Goal: Check status: Check status

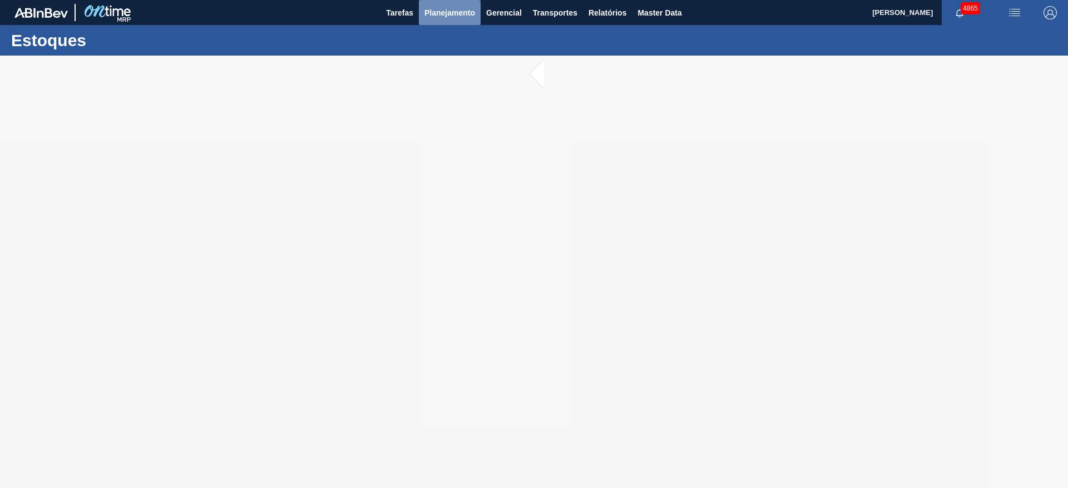
click at [444, 13] on span "Planejamento" at bounding box center [449, 12] width 51 height 13
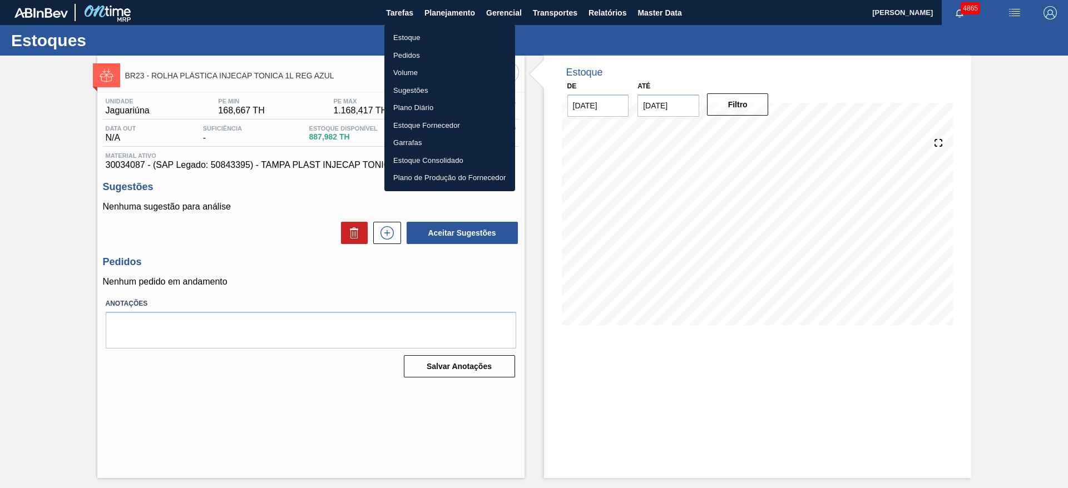
click at [391, 42] on li "Estoque" at bounding box center [449, 38] width 131 height 18
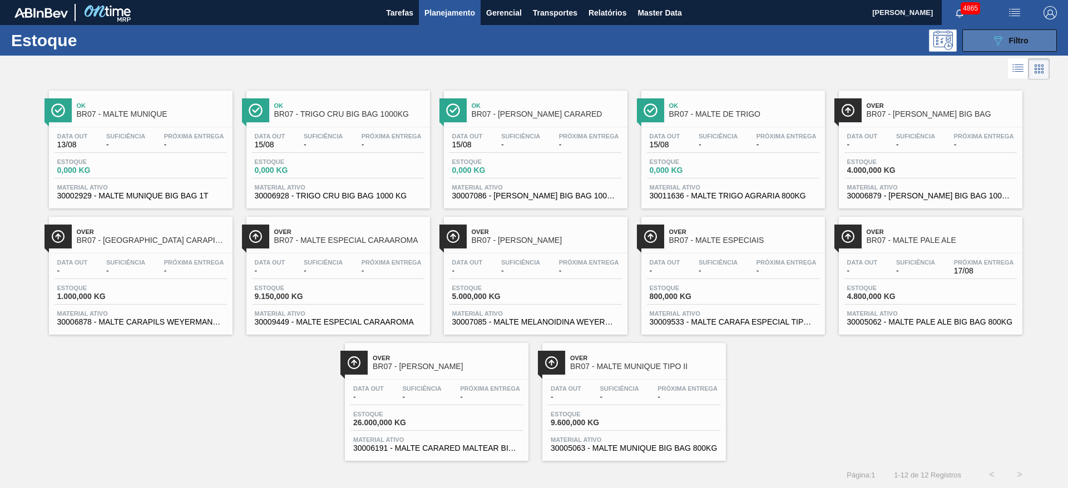
click at [1040, 36] on button "089F7B8B-B2A5-4AFE-B5C0-19BA573D28AC Filtro" at bounding box center [1009, 40] width 95 height 22
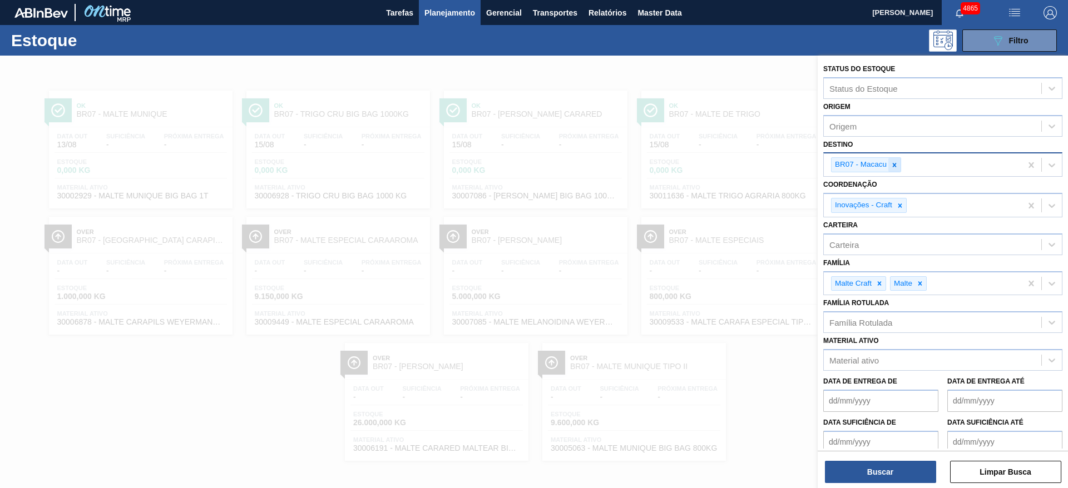
click at [891, 158] on div at bounding box center [894, 165] width 12 height 14
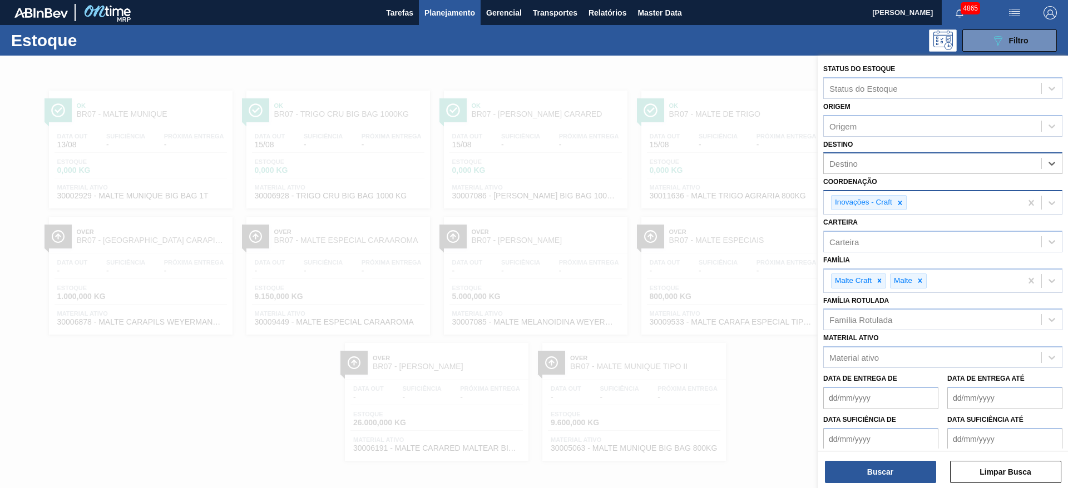
click at [900, 197] on div at bounding box center [900, 203] width 12 height 14
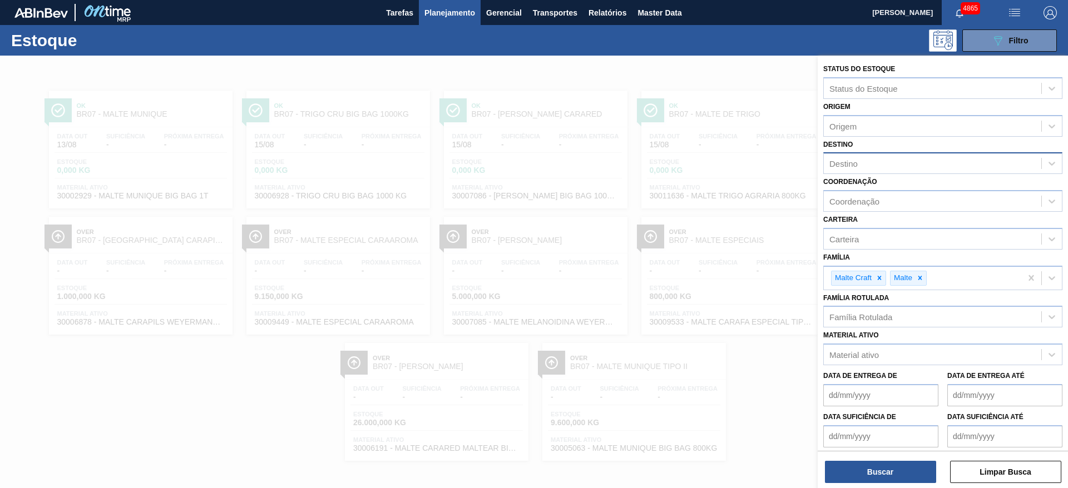
click at [756, 373] on div at bounding box center [534, 300] width 1068 height 488
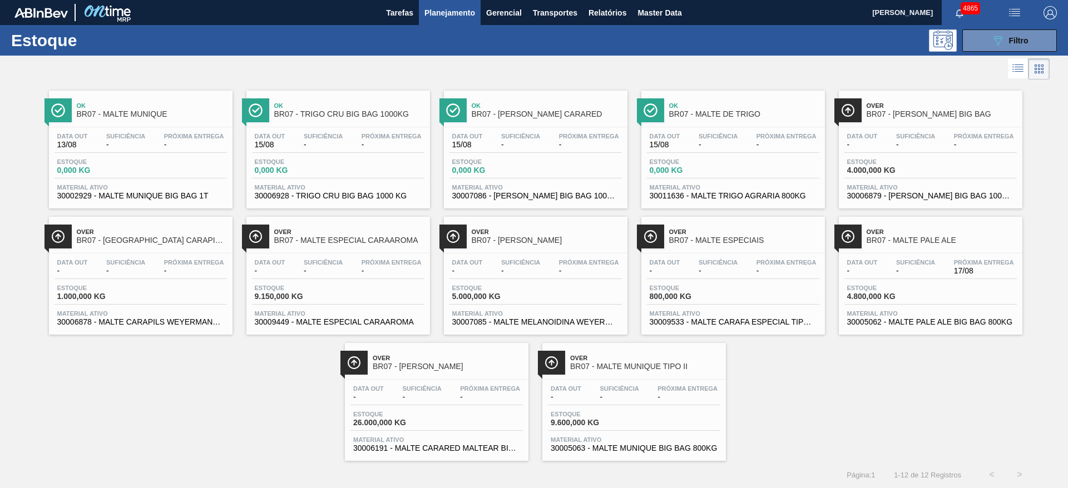
click at [674, 428] on div "Estoque 9.600,000 KG" at bounding box center [634, 421] width 172 height 20
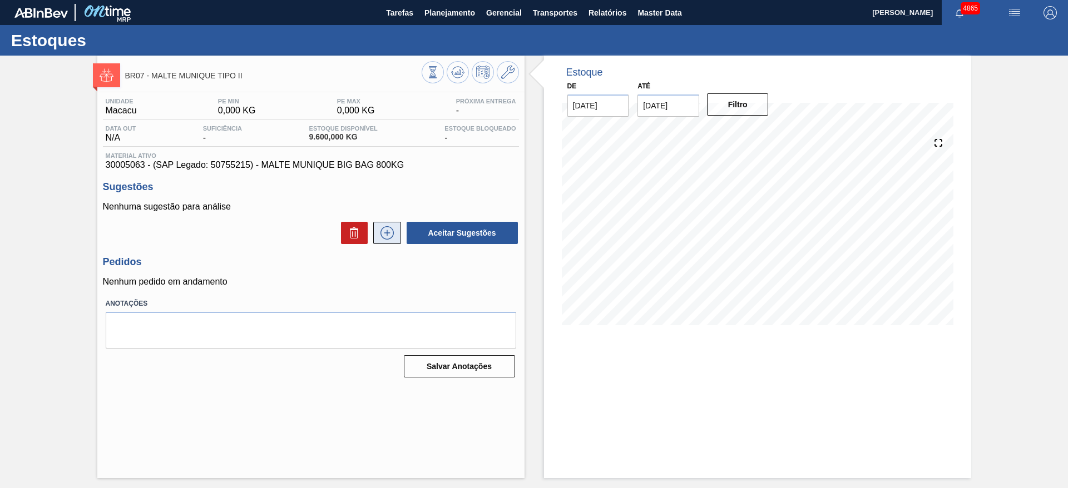
click at [388, 239] on icon at bounding box center [386, 232] width 13 height 13
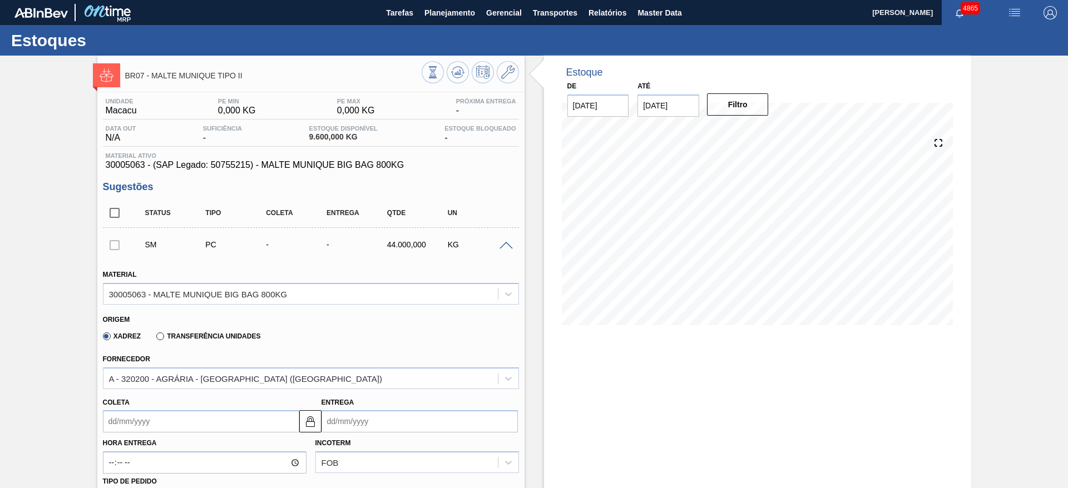
scroll to position [167, 0]
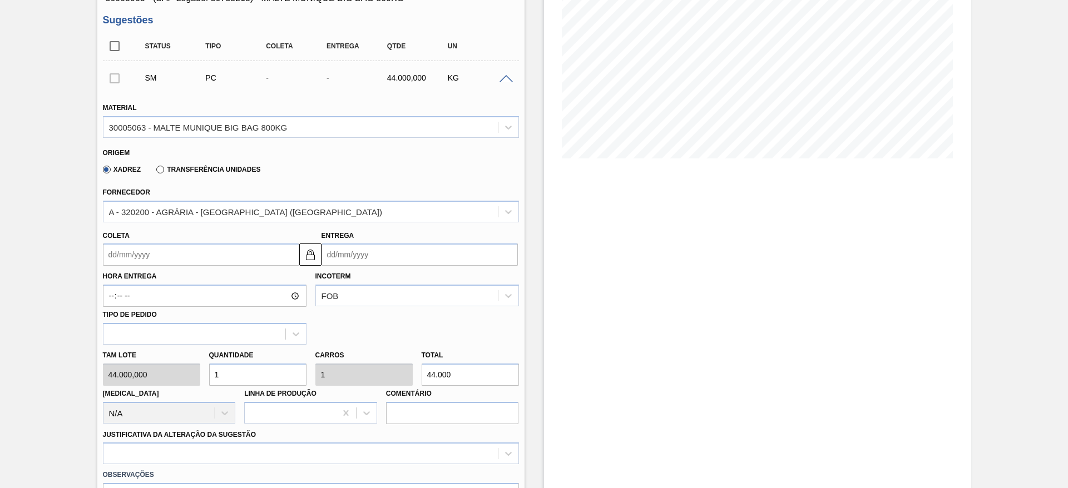
click at [259, 253] on input "Coleta" at bounding box center [201, 255] width 196 height 22
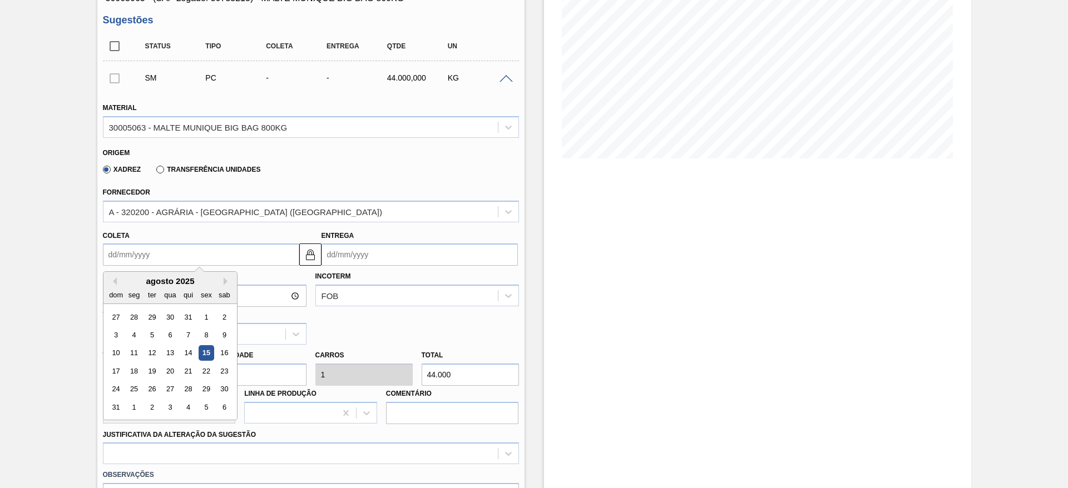
click at [125, 280] on div "agosto 2025" at bounding box center [169, 280] width 133 height 9
click at [211, 372] on div "22" at bounding box center [206, 371] width 15 height 15
type input "[DATE]"
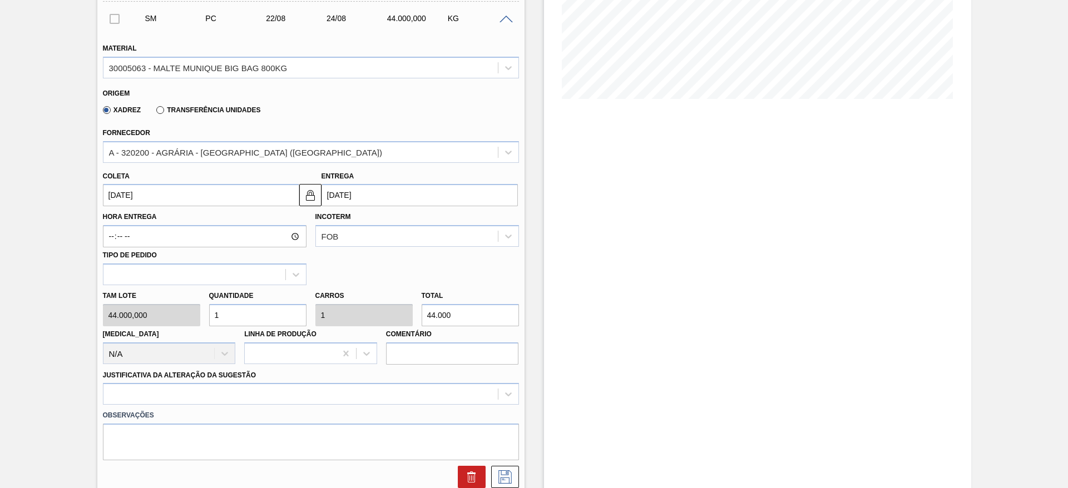
scroll to position [250, 0]
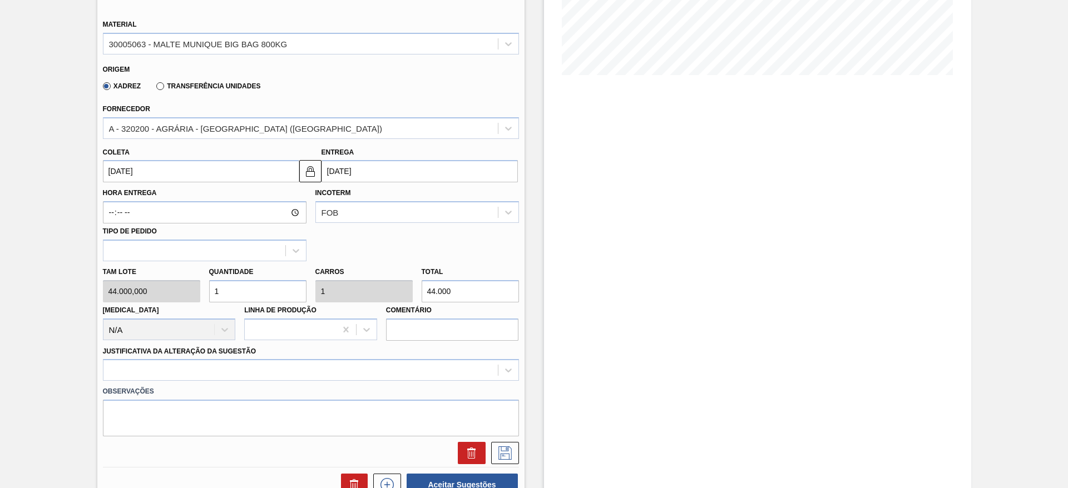
click at [388, 292] on div "[PERSON_NAME] 44.000,000 Quantidade 1 Carros 1 Total 44.000 [MEDICAL_DATA] N/A …" at bounding box center [310, 301] width 425 height 80
type input "0"
type input "11"
type input "0,003"
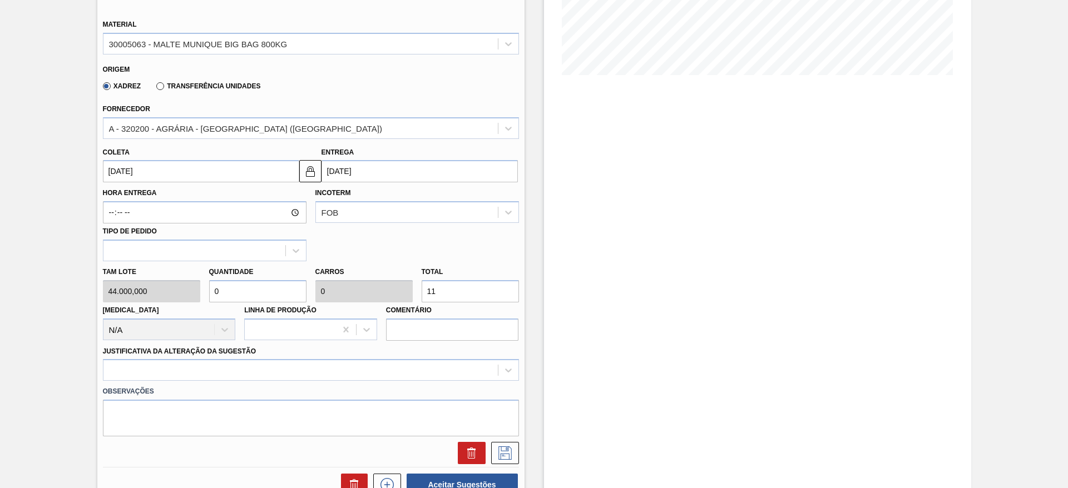
type input "0,003"
type input "112"
type input "0,025"
type input "1.120"
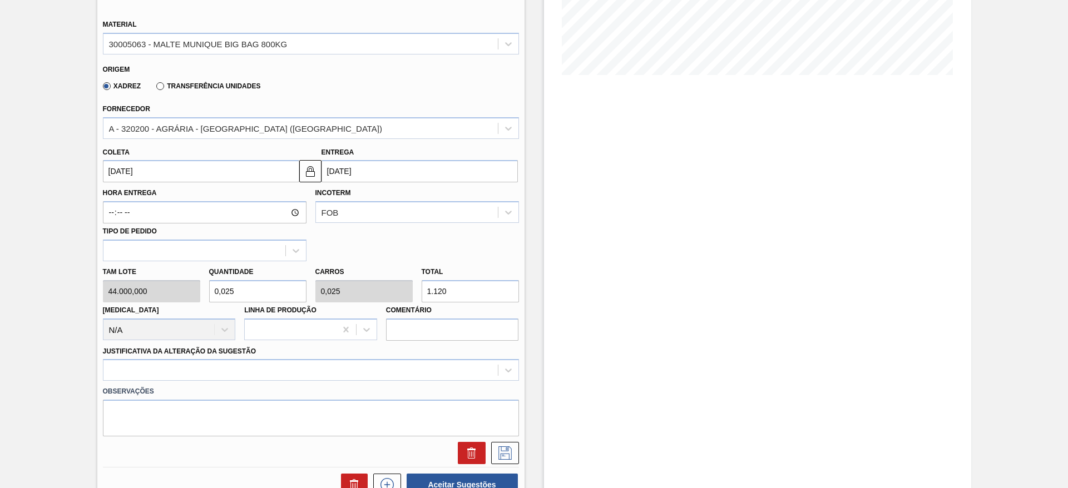
type input "0,255"
type input "11.200"
click at [292, 373] on div at bounding box center [311, 370] width 416 height 22
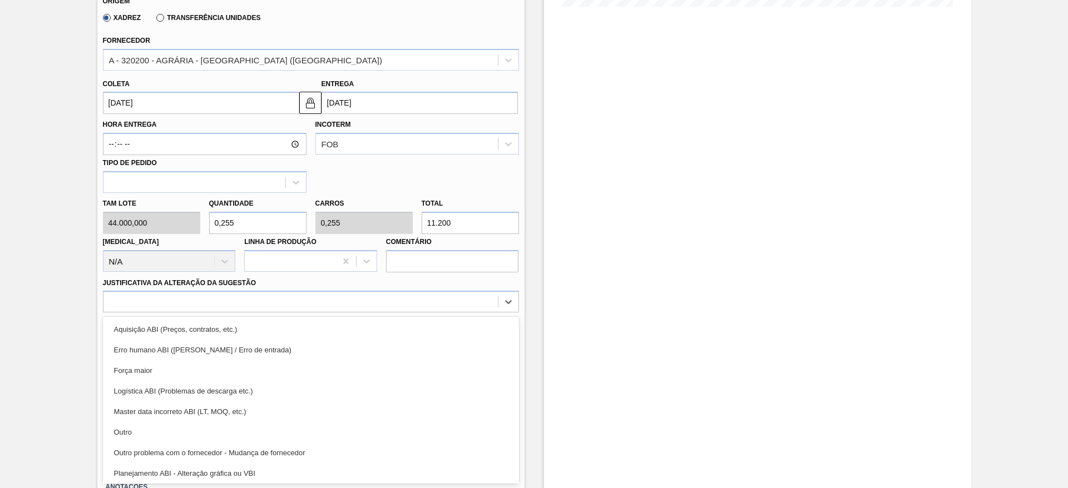
drag, startPoint x: 261, startPoint y: 435, endPoint x: 295, endPoint y: 435, distance: 34.5
click at [262, 435] on div "Outro" at bounding box center [311, 432] width 416 height 21
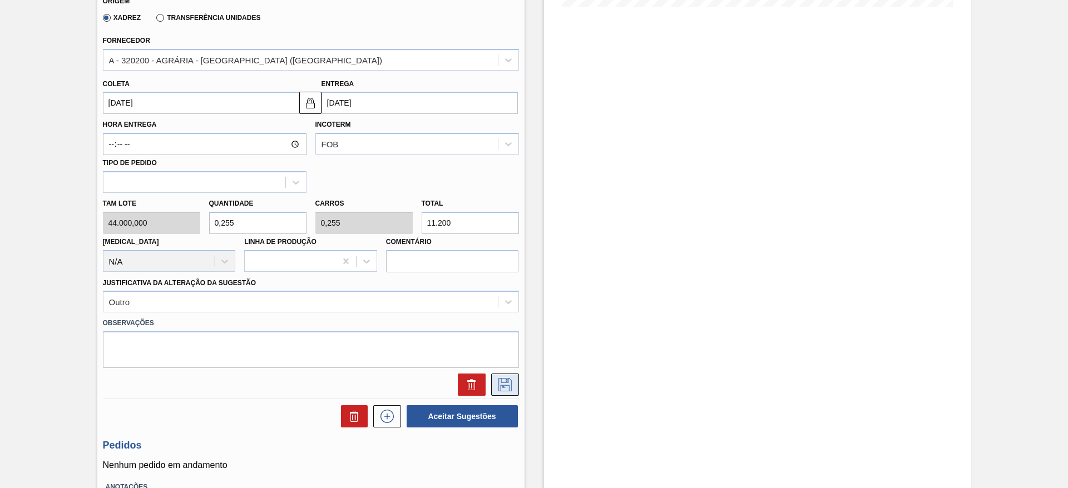
click at [506, 391] on button at bounding box center [505, 385] width 28 height 22
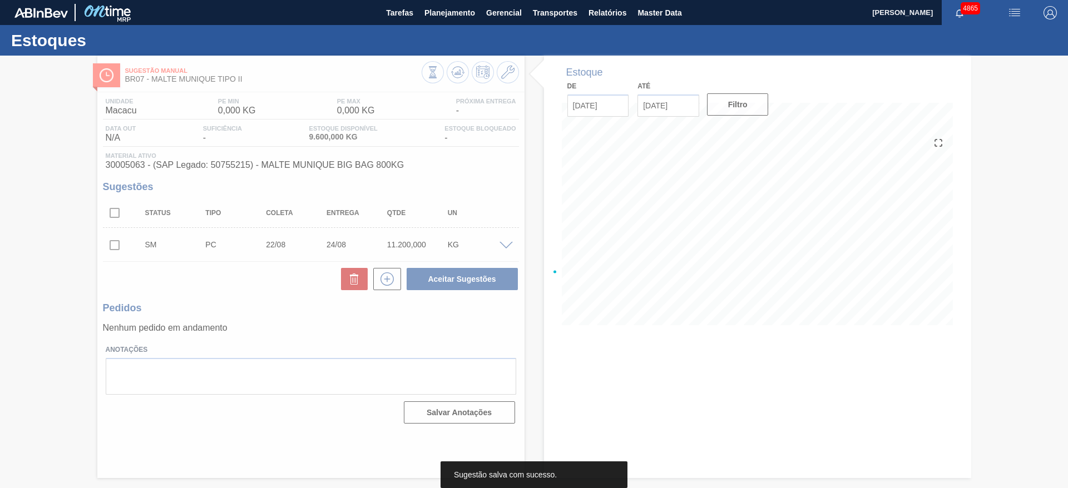
scroll to position [0, 0]
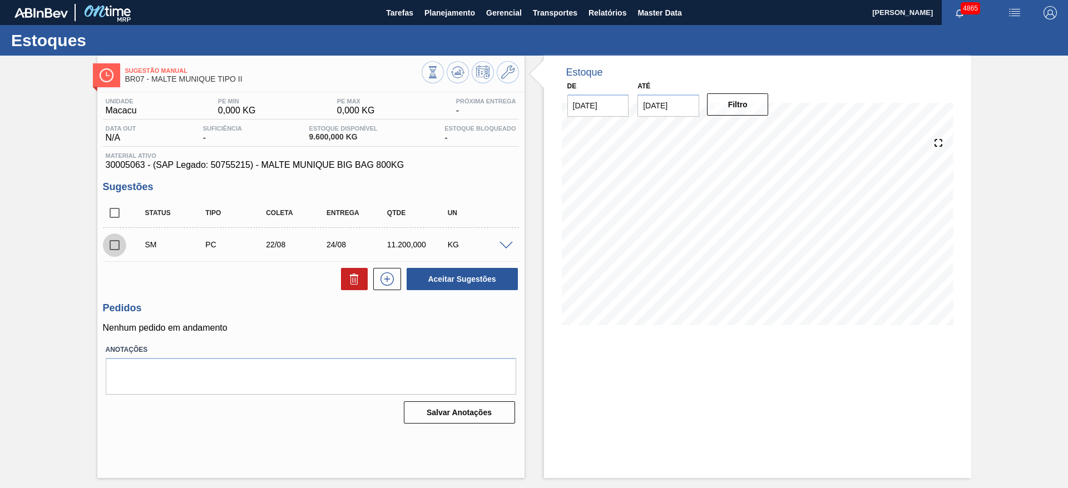
click at [123, 250] on input "checkbox" at bounding box center [114, 245] width 23 height 23
click at [491, 281] on button "Aceitar Sugestões" at bounding box center [461, 279] width 111 height 22
checkbox input "false"
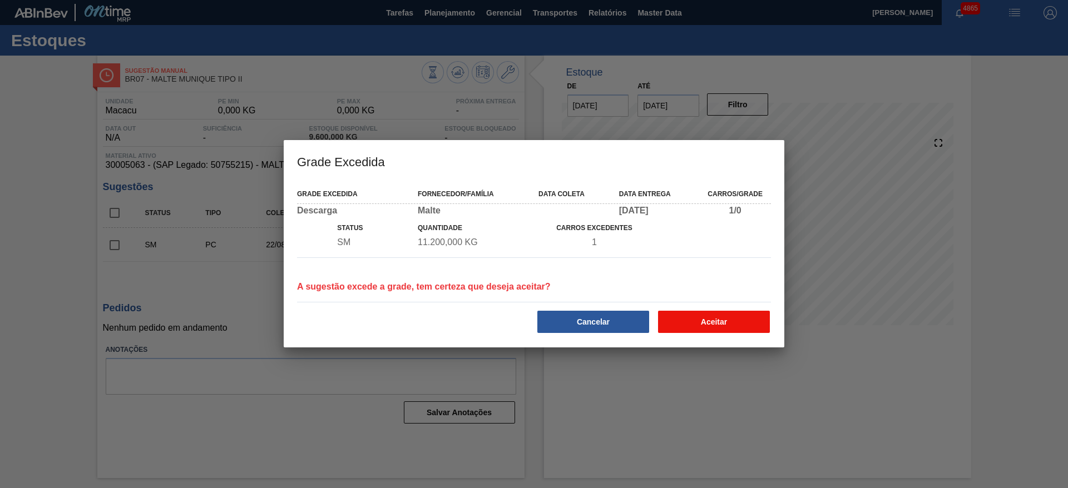
click at [684, 324] on button "Aceitar" at bounding box center [714, 322] width 112 height 22
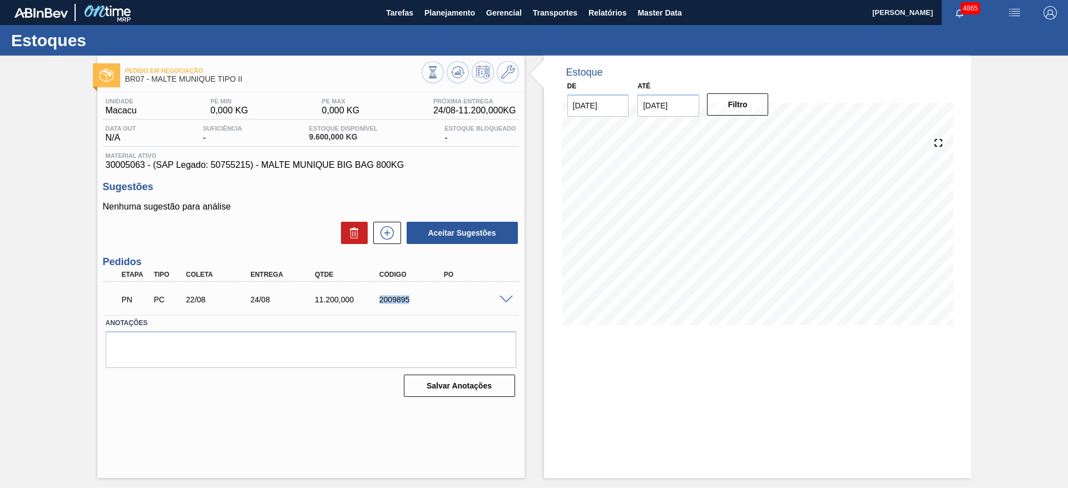
drag, startPoint x: 376, startPoint y: 305, endPoint x: 425, endPoint y: 300, distance: 49.1
click at [425, 300] on div "PN PC 22/08 24/08 11.200,000 2009895" at bounding box center [308, 298] width 386 height 22
copy div "2009895"
click at [455, 18] on span "Planejamento" at bounding box center [449, 12] width 51 height 13
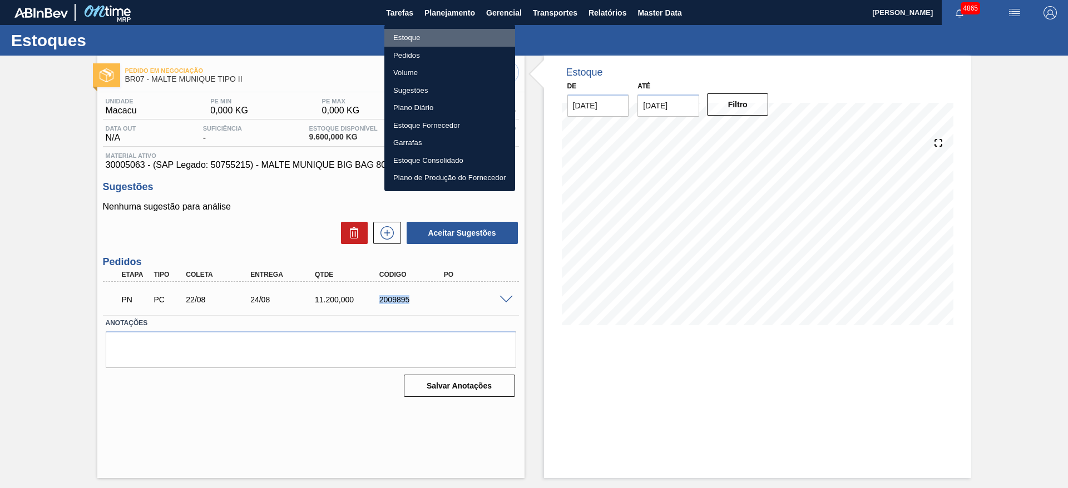
click at [430, 41] on li "Estoque" at bounding box center [449, 38] width 131 height 18
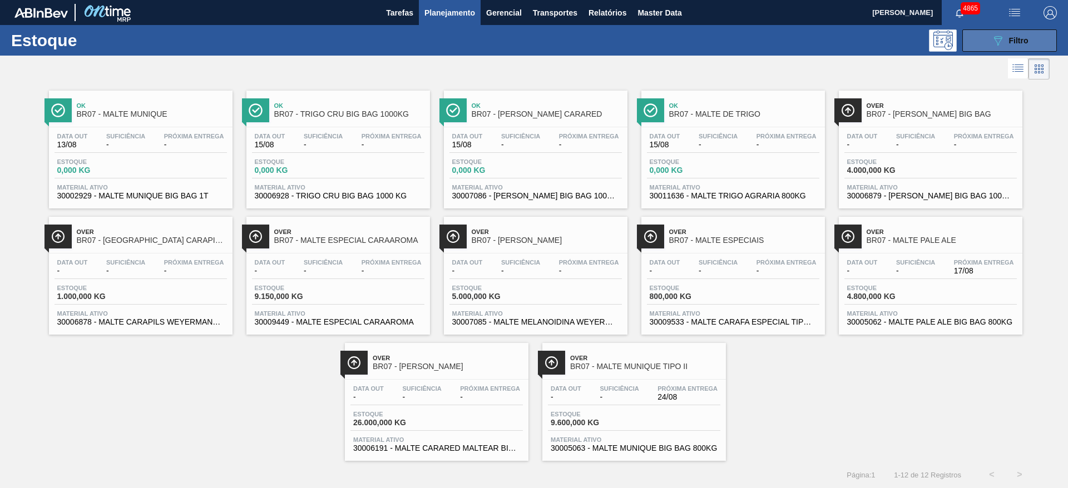
click at [974, 41] on button "089F7B8B-B2A5-4AFE-B5C0-19BA573D28AC Filtro" at bounding box center [1009, 40] width 95 height 22
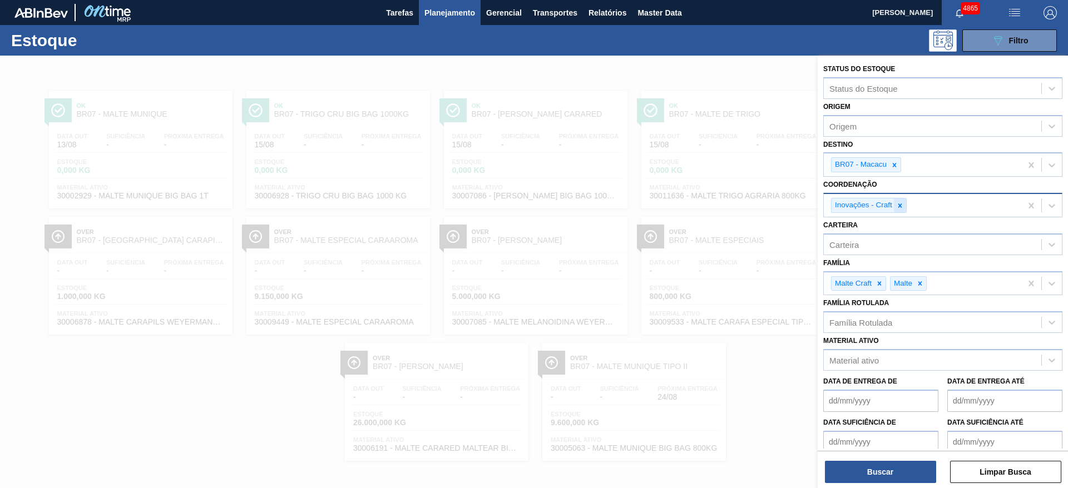
click at [900, 200] on div at bounding box center [900, 206] width 12 height 14
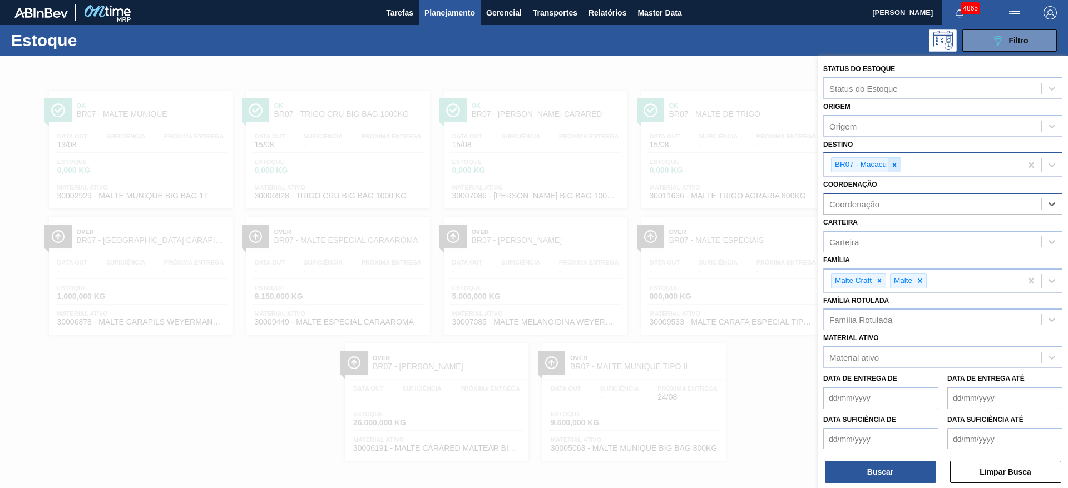
click at [898, 162] on icon at bounding box center [894, 165] width 8 height 8
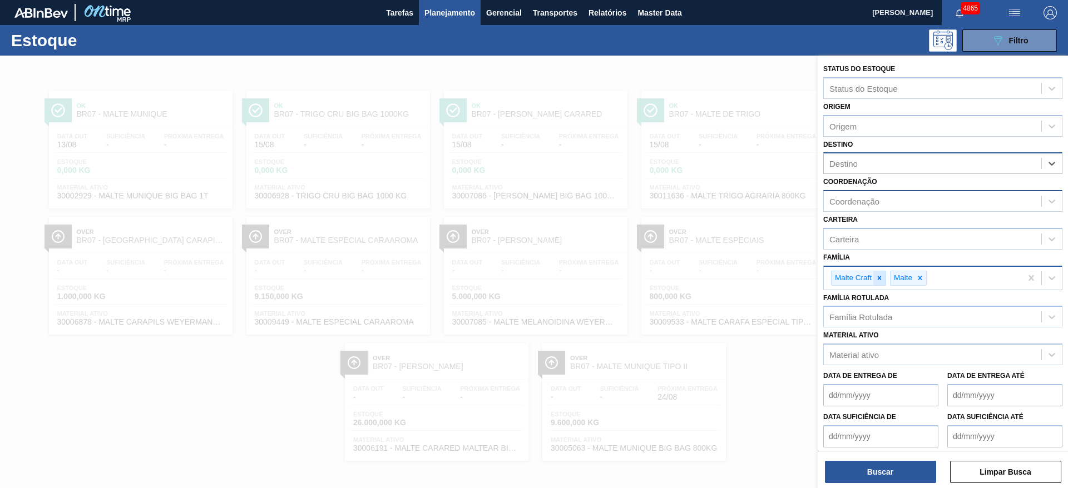
click at [884, 279] on div at bounding box center [879, 278] width 12 height 14
click at [859, 279] on icon at bounding box center [861, 278] width 8 height 8
click at [878, 349] on div "Material ativo" at bounding box center [853, 352] width 49 height 9
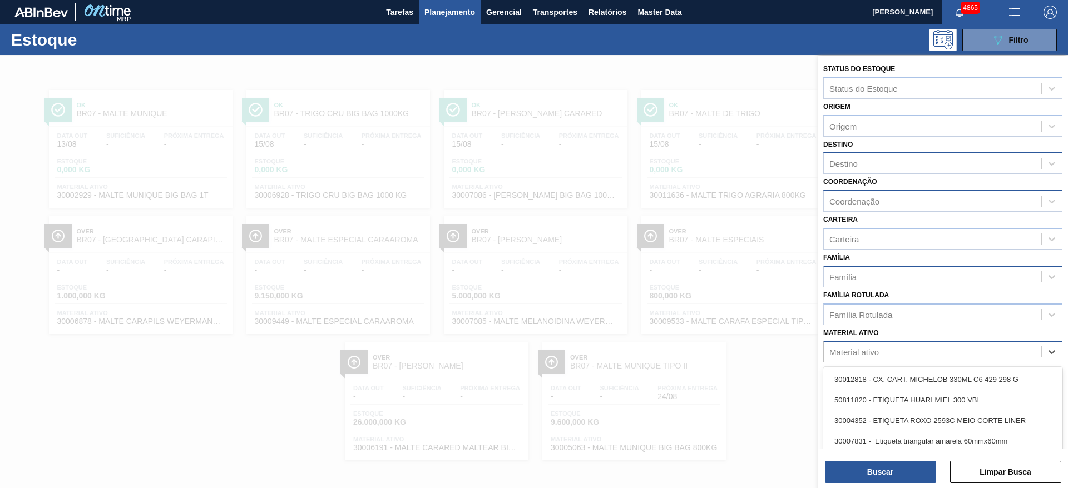
paste ativo "30009295"
type ativo "30009295"
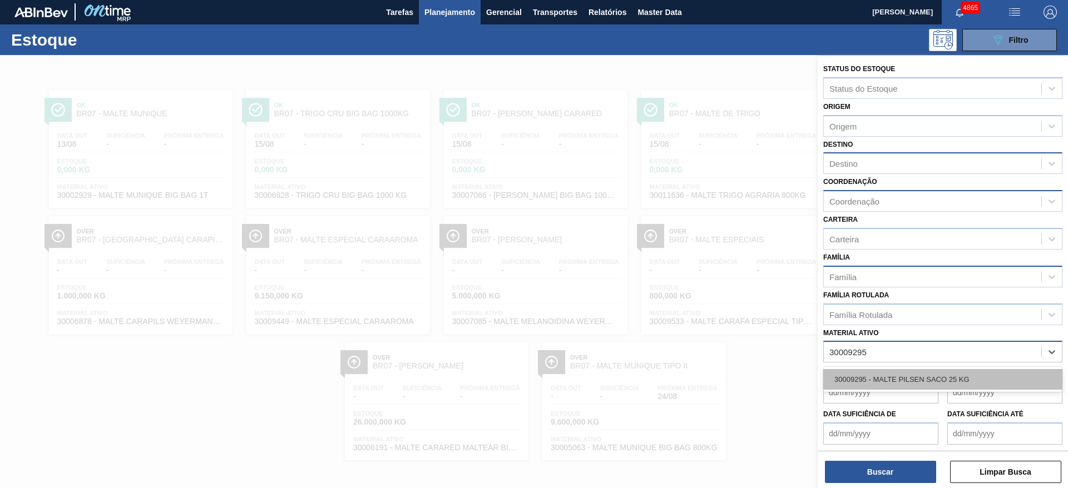
click at [877, 373] on div "30009295 - MALTE PILSEN SACO 25 KG" at bounding box center [942, 379] width 239 height 21
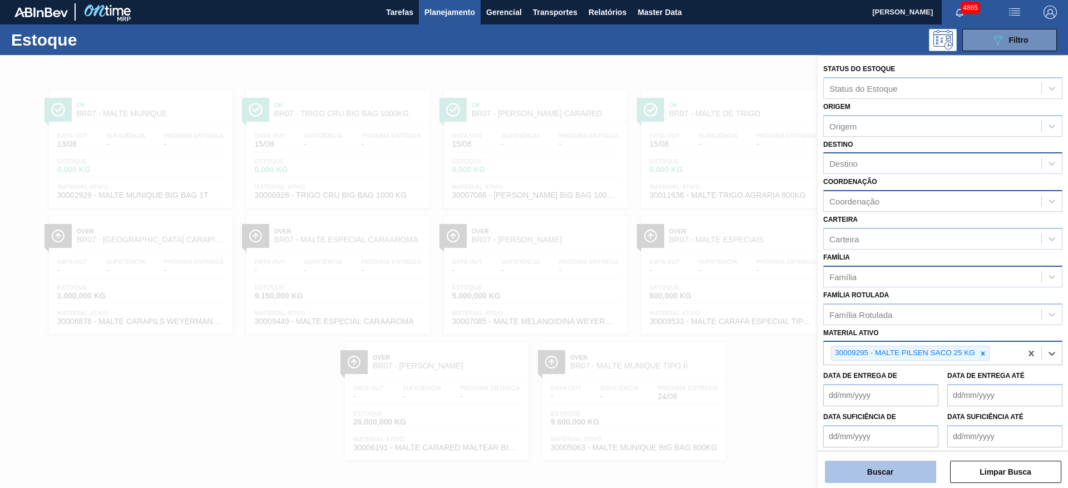
click at [862, 471] on button "Buscar" at bounding box center [880, 472] width 111 height 22
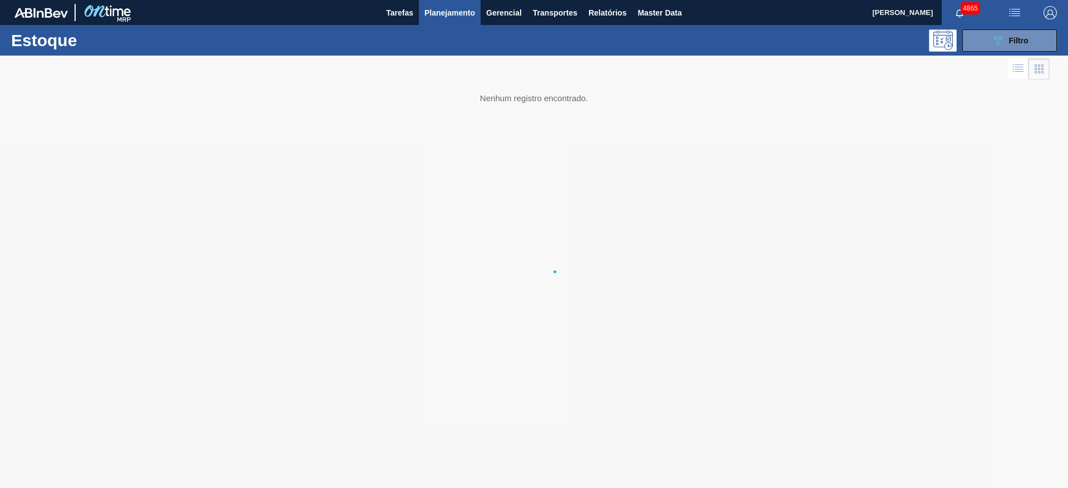
scroll to position [0, 0]
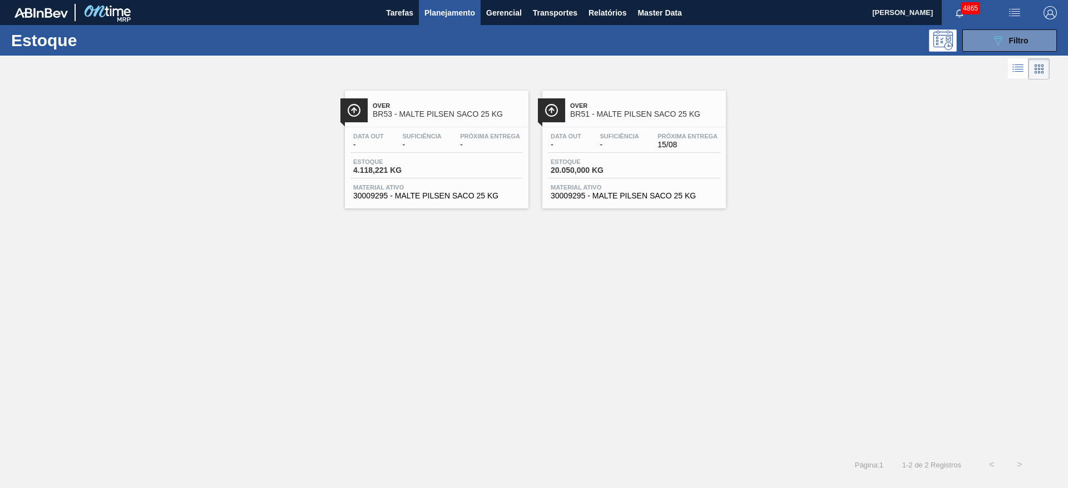
click at [409, 180] on div "Data out - Suficiência - Próxima Entrega - Estoque 4.118,221 KG Material ativo …" at bounding box center [436, 165] width 183 height 76
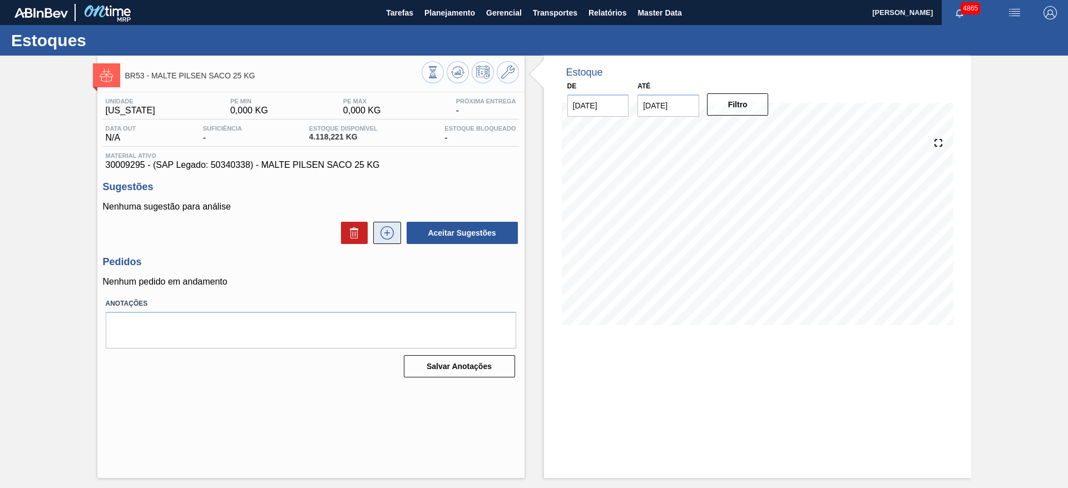
click at [381, 229] on icon at bounding box center [387, 232] width 18 height 13
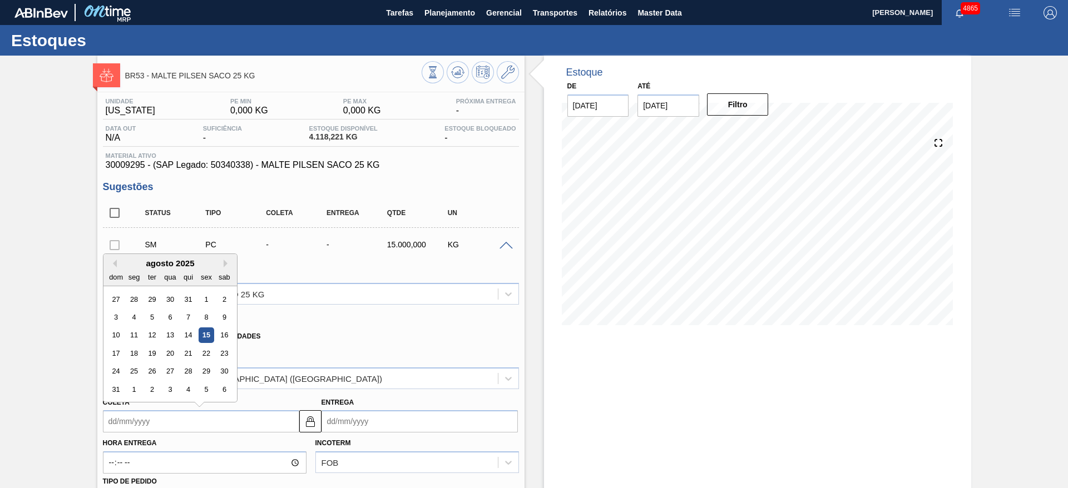
click at [220, 415] on input "Coleta" at bounding box center [201, 421] width 196 height 22
click at [135, 270] on div "seg" at bounding box center [133, 277] width 15 height 15
click at [208, 336] on div "15" at bounding box center [206, 335] width 15 height 15
type input "[DATE]"
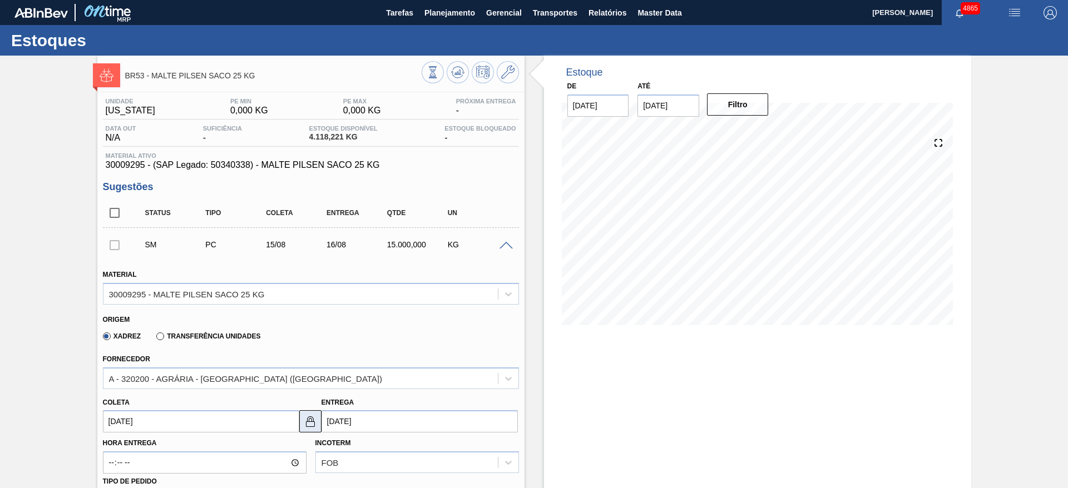
click at [316, 423] on img at bounding box center [310, 421] width 13 height 13
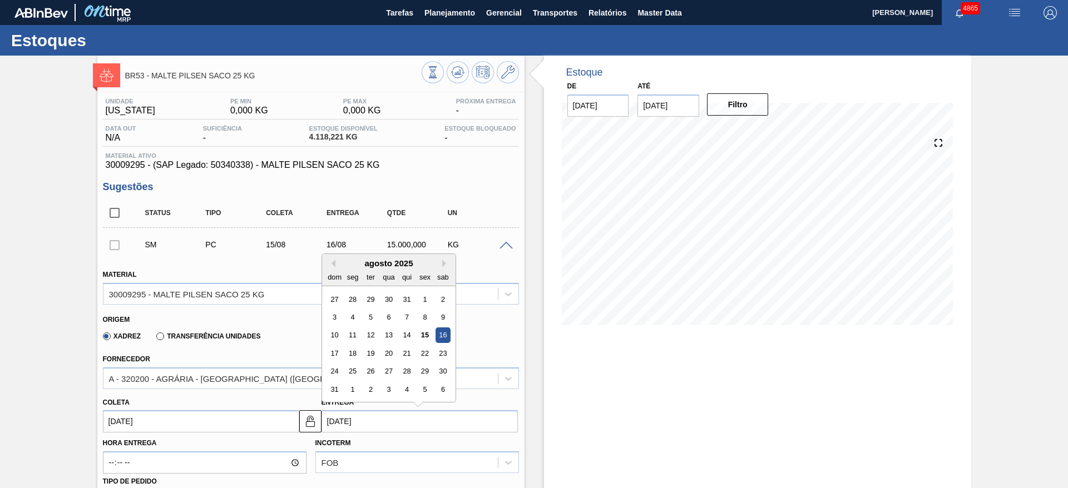
click at [335, 428] on input "[DATE]" at bounding box center [419, 421] width 196 height 22
click at [349, 356] on div "18" at bounding box center [352, 353] width 15 height 15
type input "[DATE]"
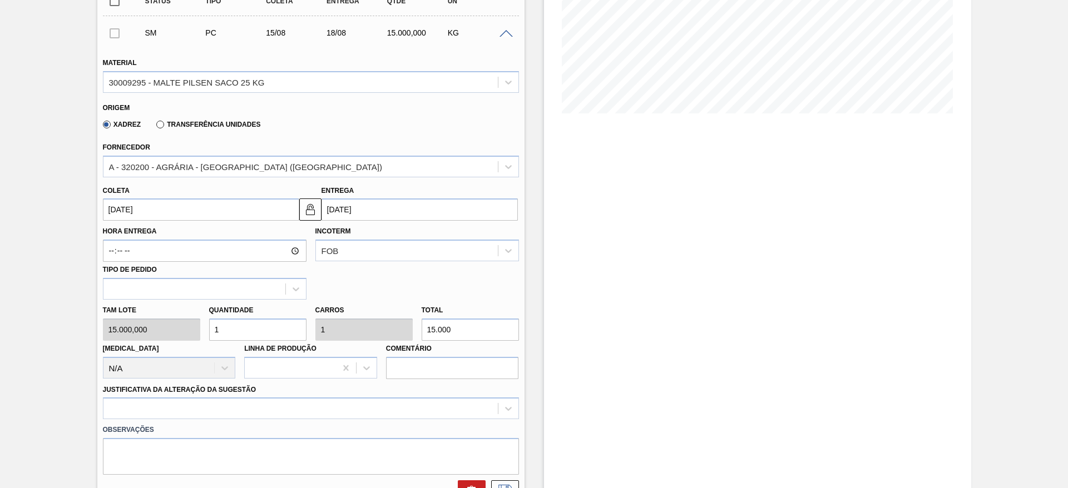
scroll to position [250, 0]
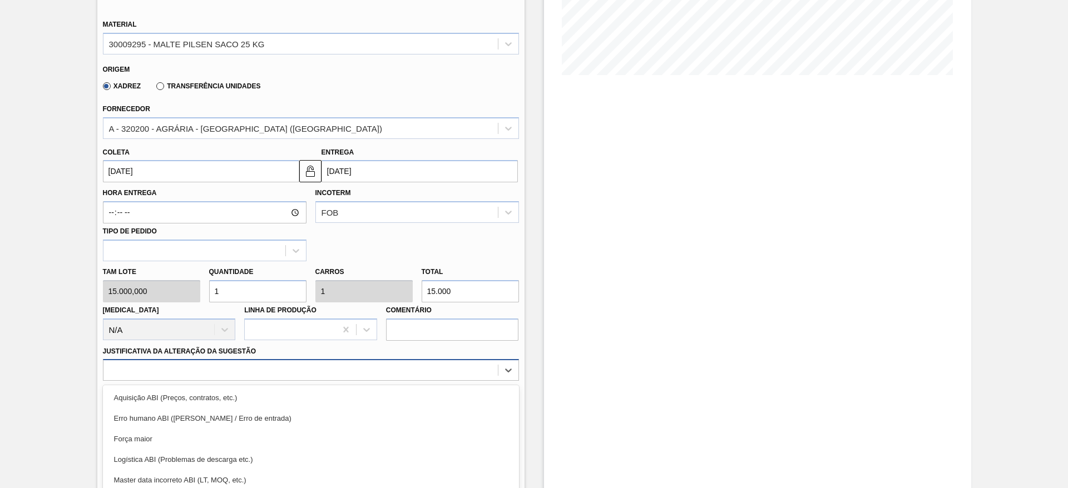
click at [232, 369] on div "option Força maior focused, 3 of 18. 18 results available. Use Up and Down to c…" at bounding box center [311, 370] width 416 height 22
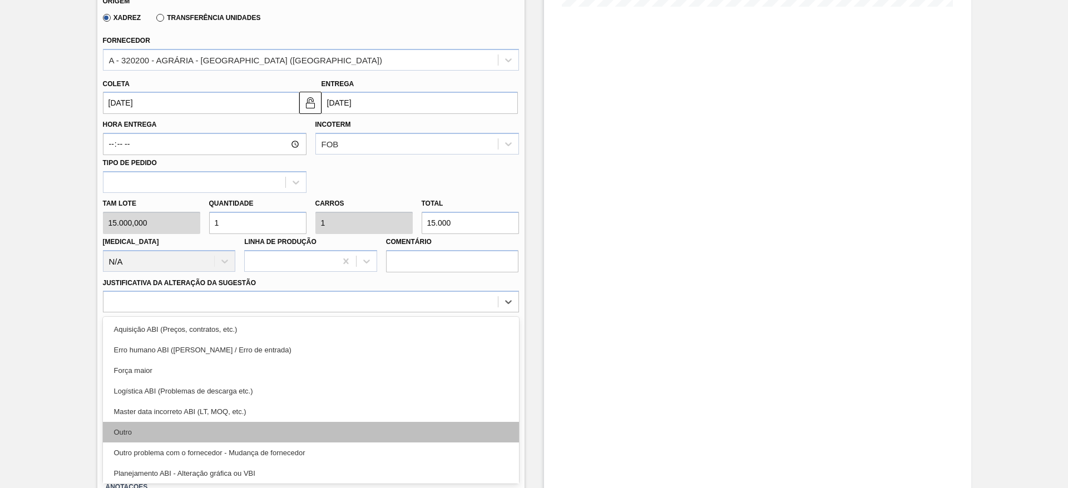
click at [236, 430] on div "Outro" at bounding box center [311, 432] width 416 height 21
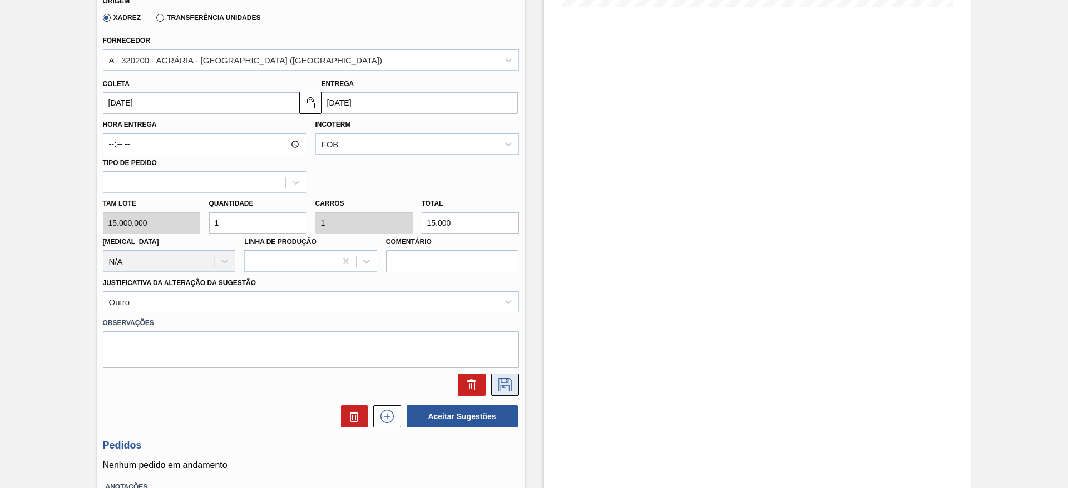
click at [508, 383] on icon at bounding box center [505, 384] width 18 height 13
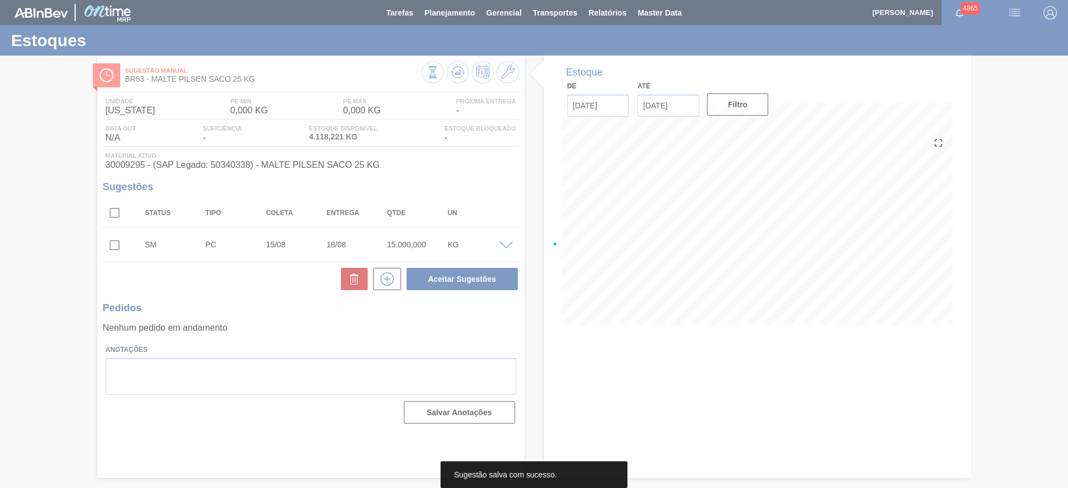
scroll to position [0, 0]
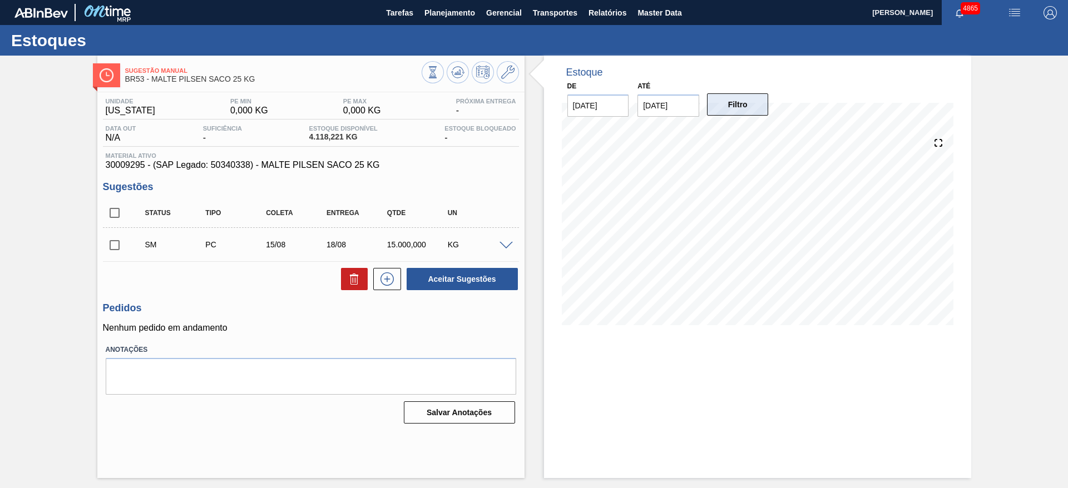
click at [710, 103] on button "Filtro" at bounding box center [738, 104] width 62 height 22
click at [387, 279] on icon at bounding box center [386, 279] width 1 height 6
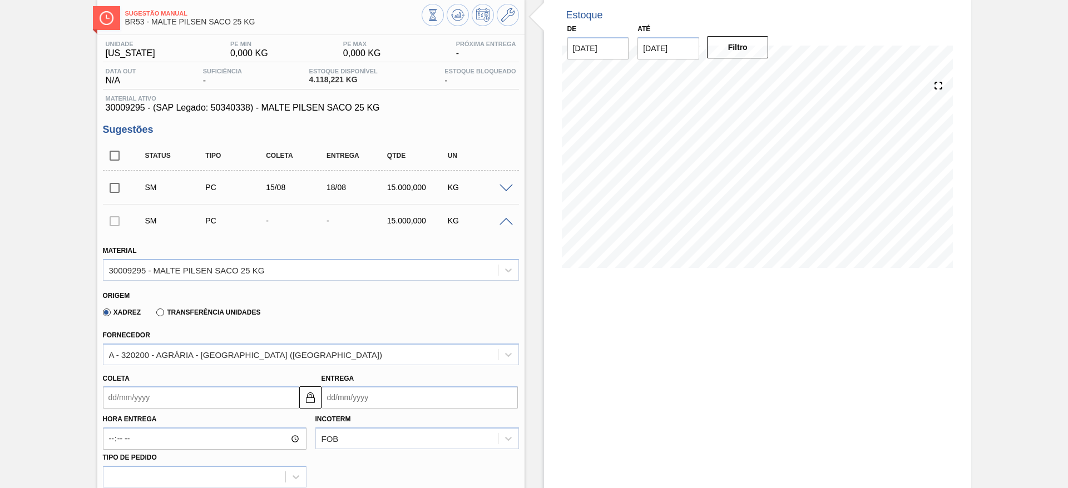
scroll to position [83, 0]
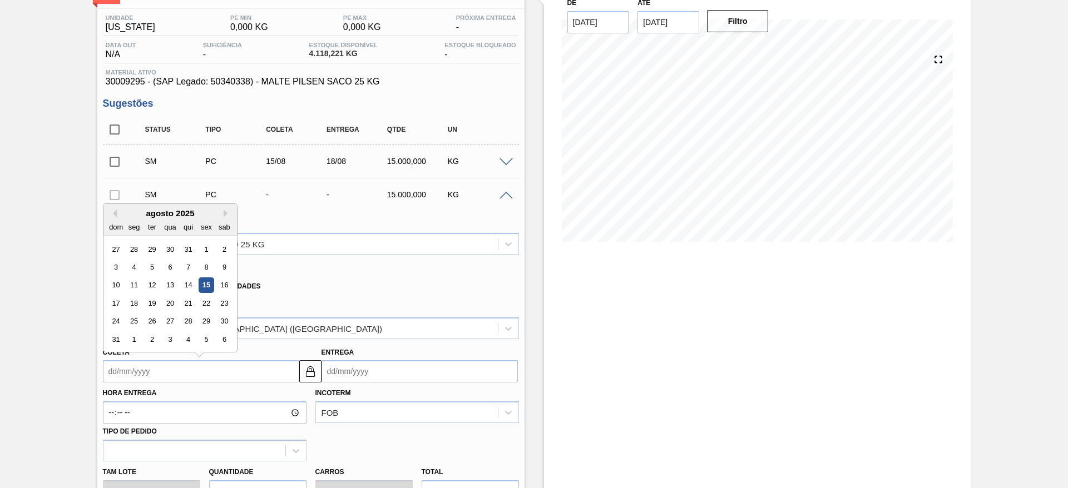
click at [251, 375] on input "Coleta" at bounding box center [201, 371] width 196 height 22
click at [170, 223] on div "qua" at bounding box center [169, 227] width 15 height 15
click at [203, 281] on div "15" at bounding box center [206, 285] width 15 height 15
type input "[DATE]"
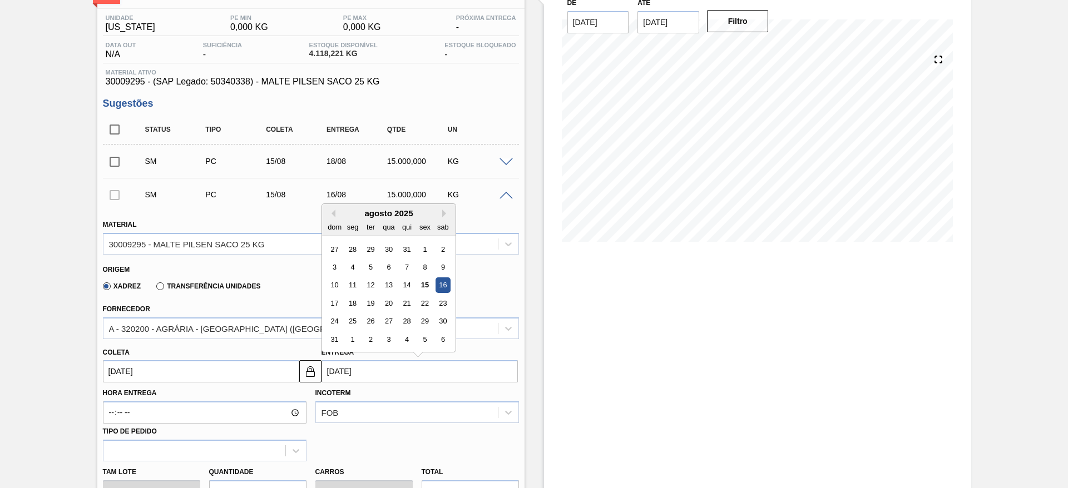
click at [348, 373] on input "[DATE]" at bounding box center [419, 371] width 196 height 22
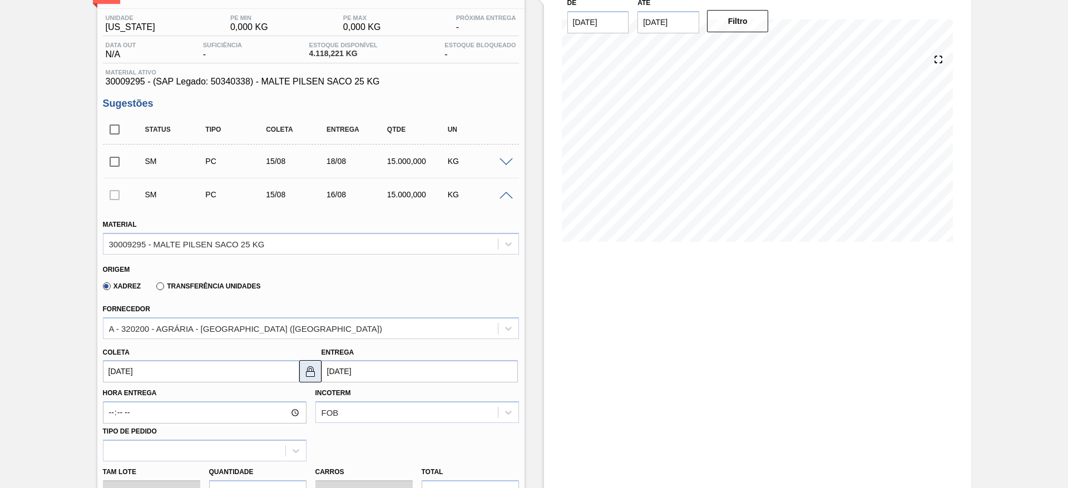
click at [309, 373] on img at bounding box center [310, 371] width 13 height 13
click at [355, 368] on input "[DATE]" at bounding box center [419, 371] width 196 height 22
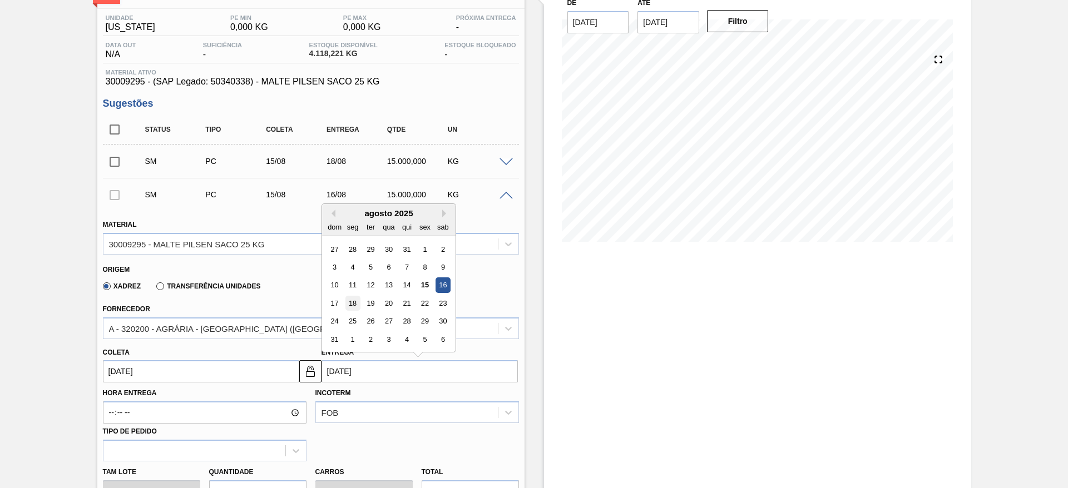
click at [351, 299] on div "18" at bounding box center [352, 303] width 15 height 15
type input "[DATE]"
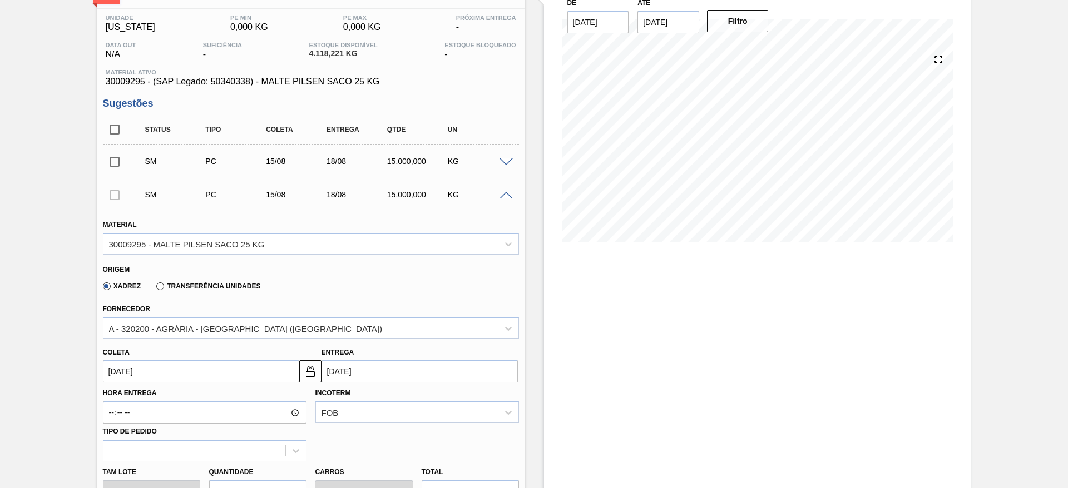
scroll to position [0, 0]
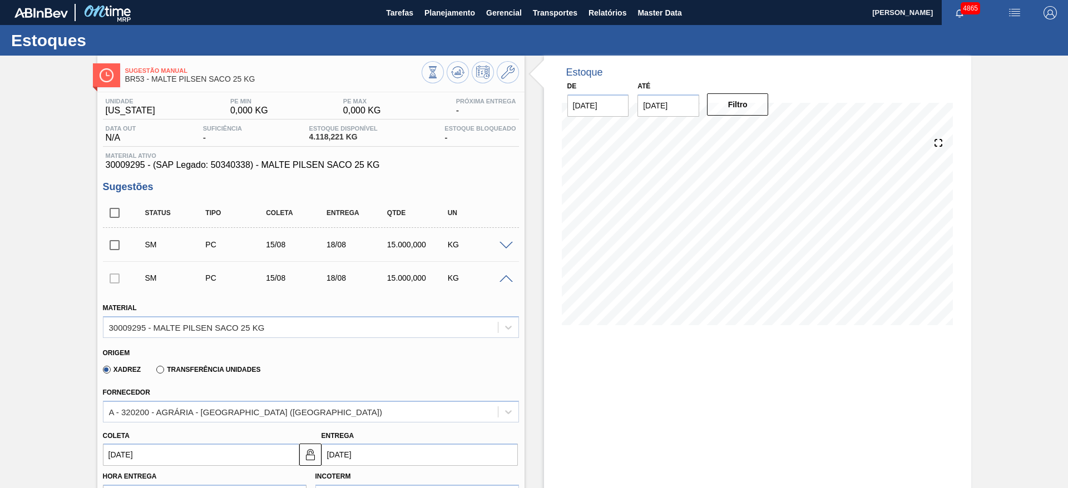
click at [112, 240] on input "checkbox" at bounding box center [114, 245] width 23 height 23
checkbox input "true"
click at [113, 280] on div at bounding box center [114, 278] width 23 height 22
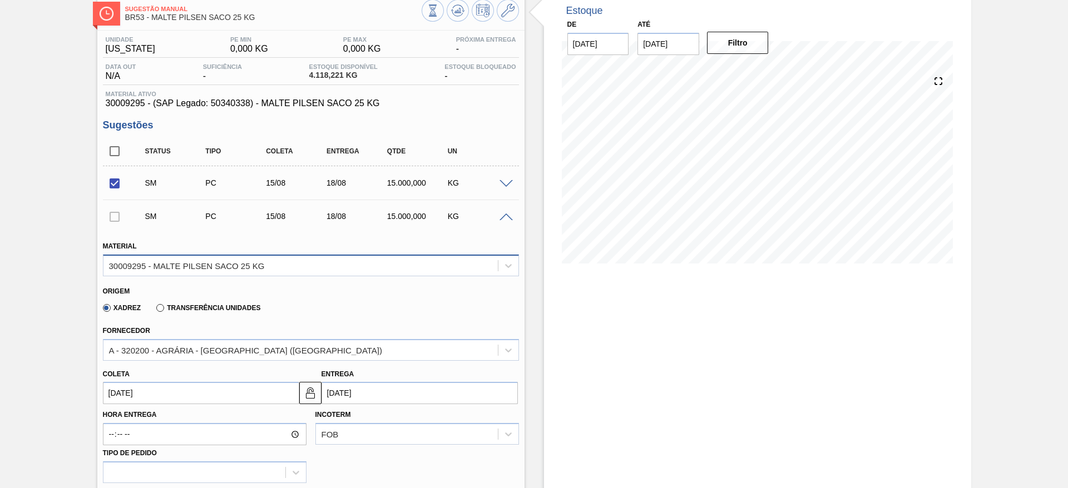
scroll to position [83, 0]
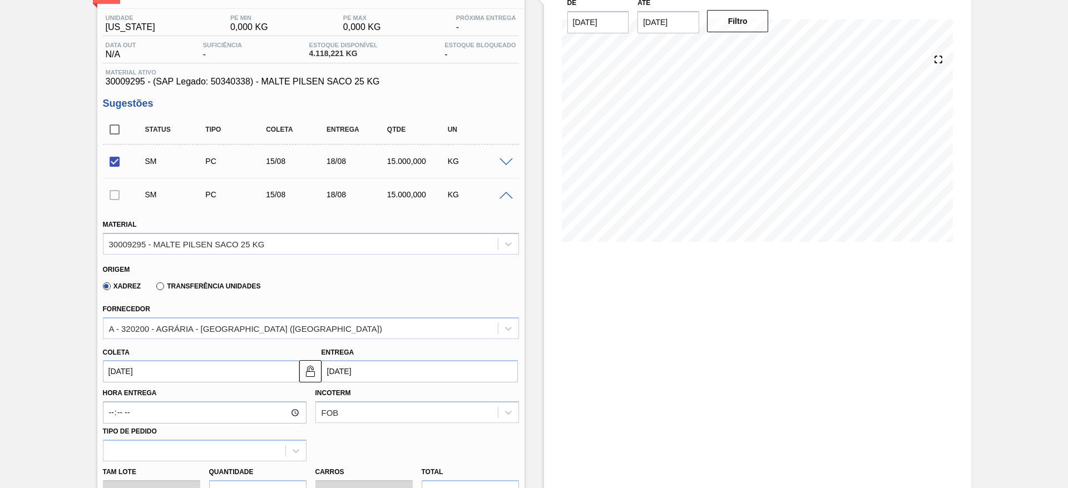
click at [501, 195] on span at bounding box center [505, 196] width 13 height 8
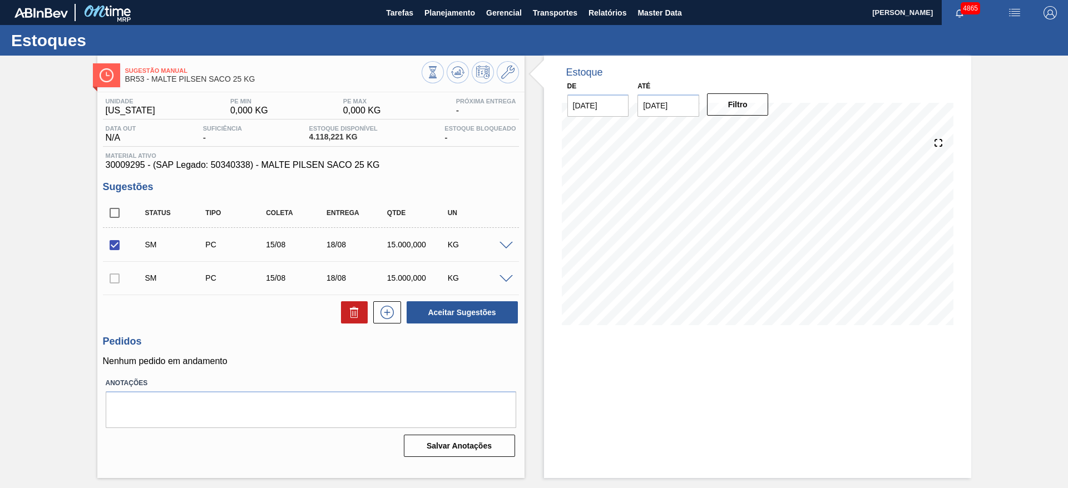
click at [113, 278] on div at bounding box center [114, 278] width 23 height 22
click at [116, 288] on div at bounding box center [114, 278] width 23 height 22
click at [116, 275] on div at bounding box center [114, 278] width 23 height 22
click at [112, 215] on input "checkbox" at bounding box center [114, 212] width 23 height 23
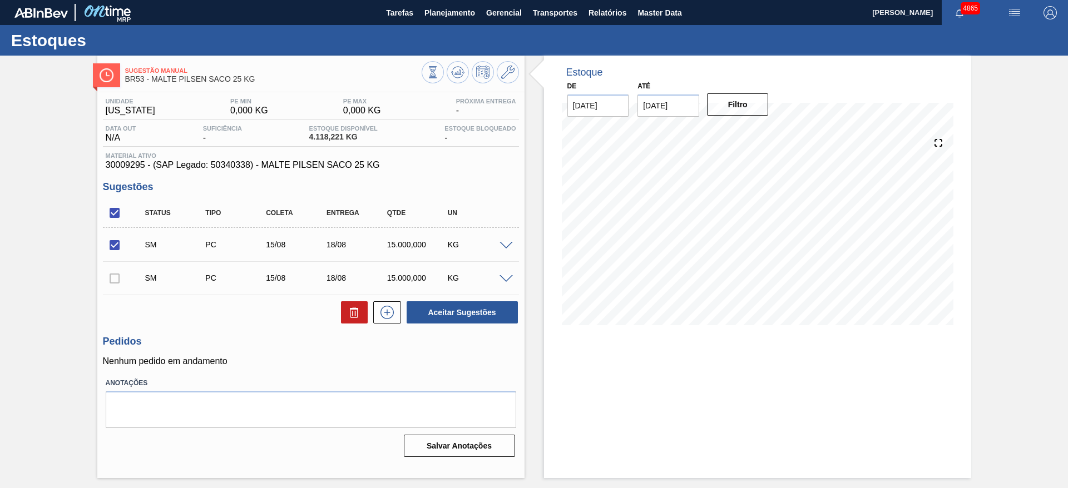
checkbox input "false"
click at [505, 275] on span at bounding box center [505, 279] width 13 height 8
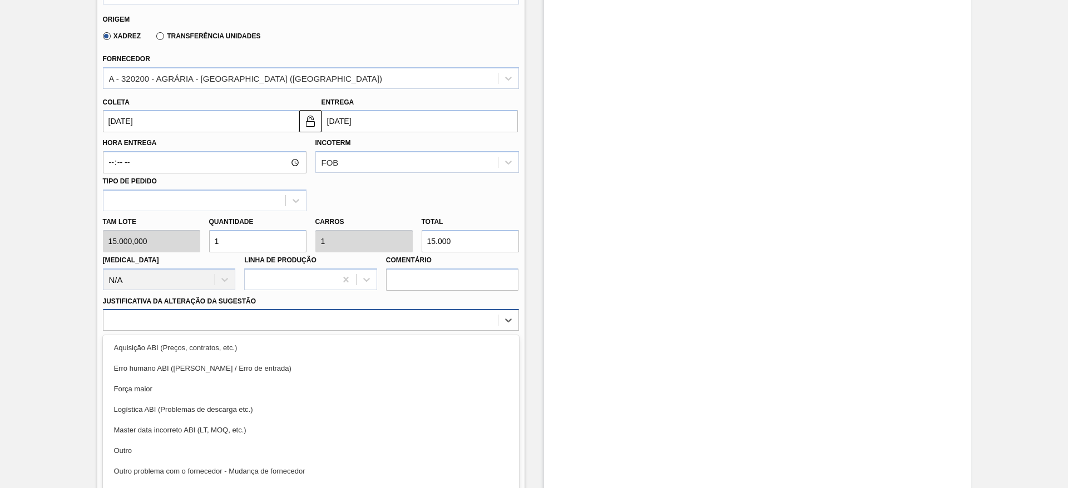
scroll to position [352, 0]
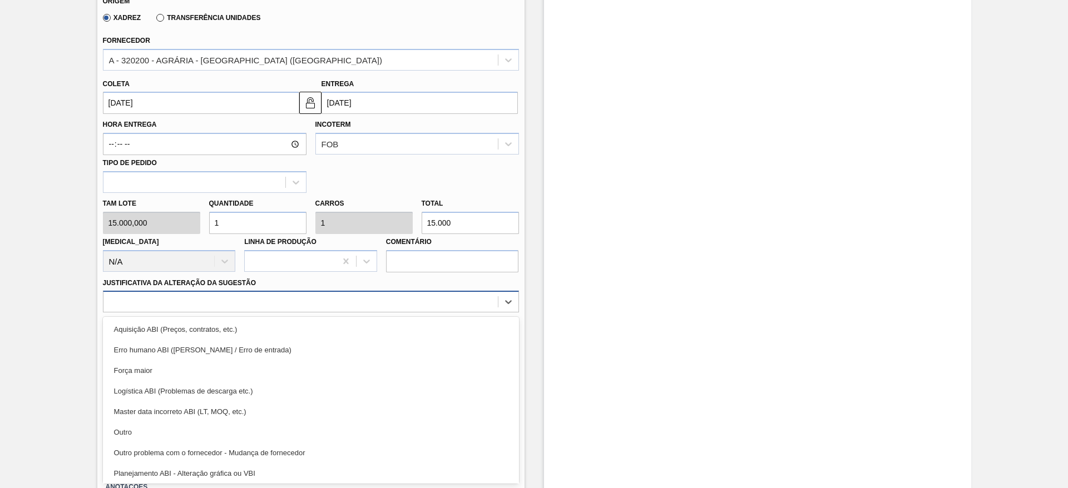
click at [429, 313] on div "Material 30009295 - MALTE PILSEN SACO 25 KG Origem Xadrez Transferência Unidade…" at bounding box center [311, 168] width 416 height 456
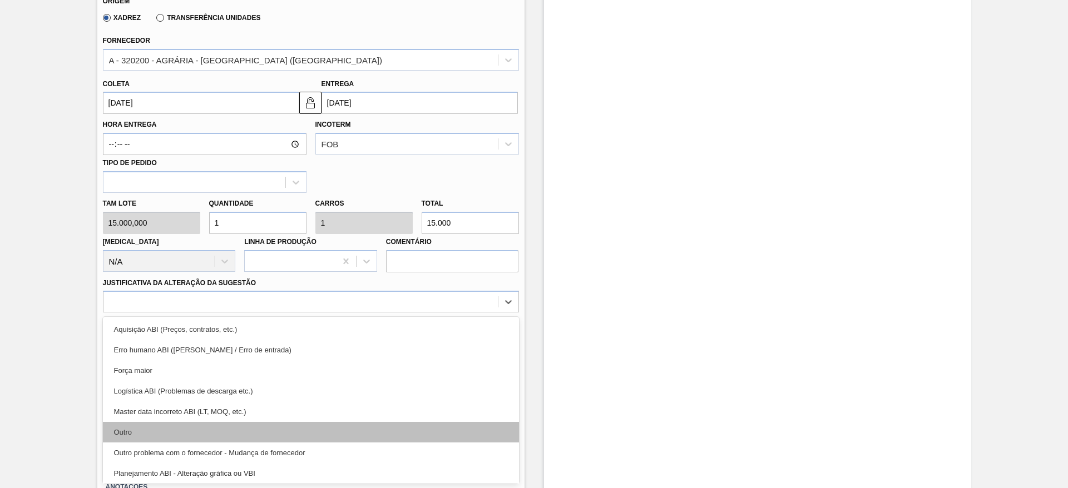
click at [422, 425] on div "Outro" at bounding box center [311, 432] width 416 height 21
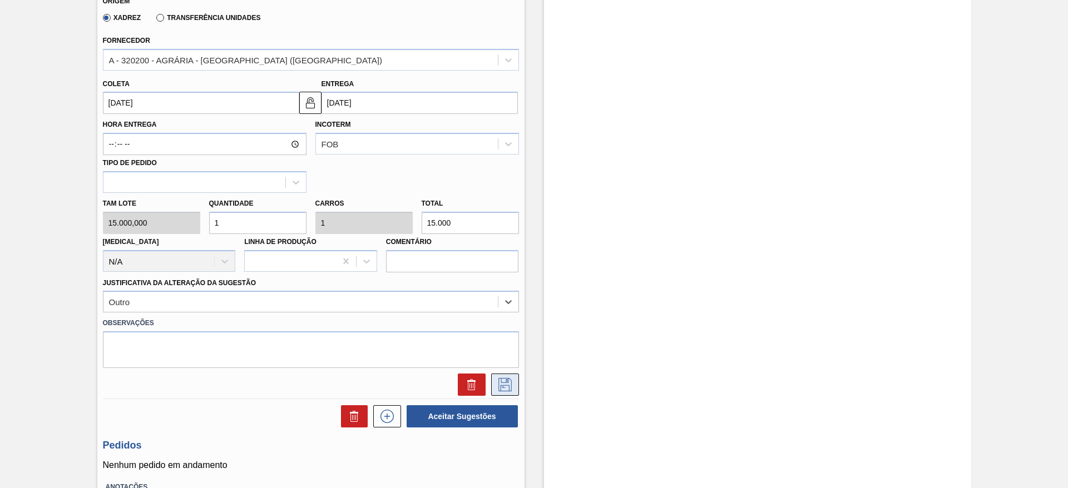
click at [501, 374] on button at bounding box center [505, 385] width 28 height 22
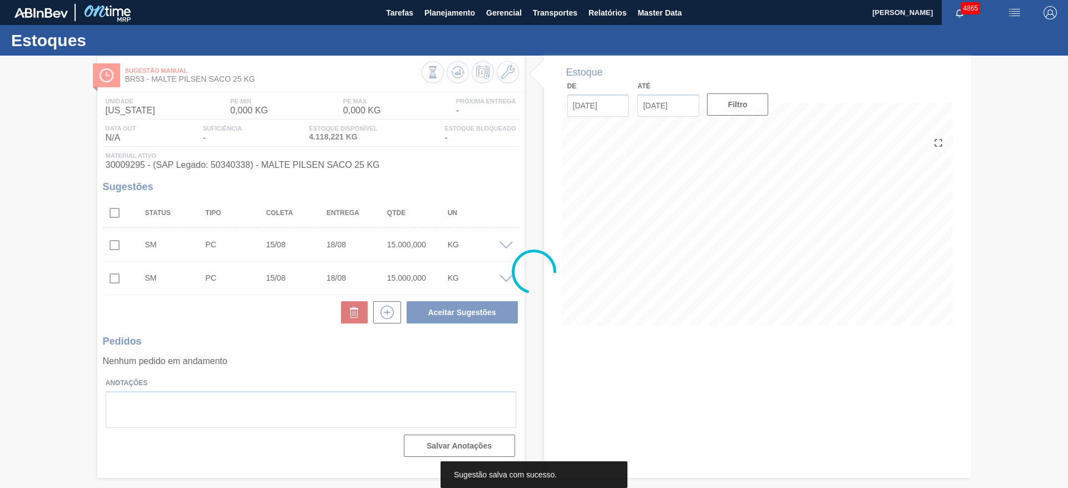
scroll to position [0, 0]
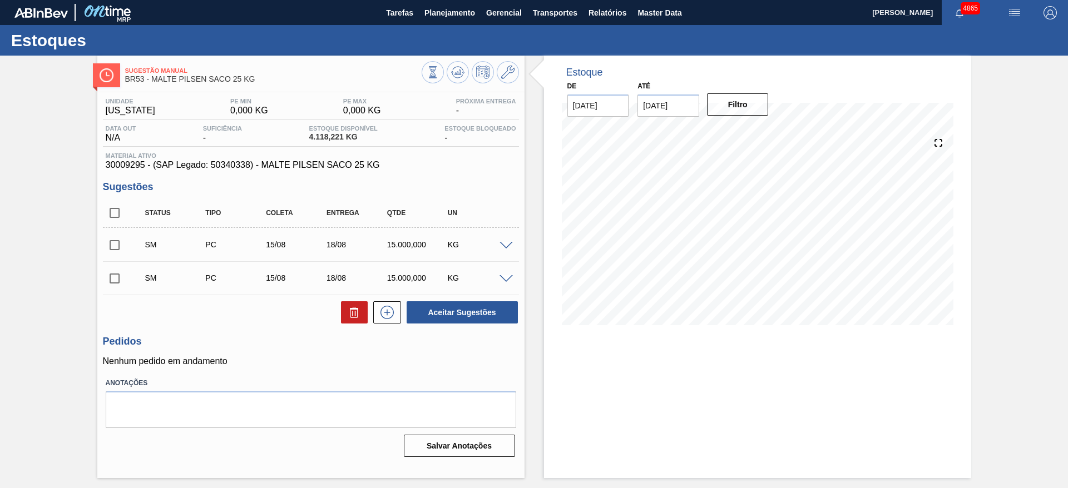
click at [125, 243] on input "checkbox" at bounding box center [114, 245] width 23 height 23
checkbox input "true"
click at [117, 272] on input "checkbox" at bounding box center [114, 278] width 23 height 23
checkbox input "true"
click at [462, 304] on button "Aceitar Sugestões" at bounding box center [461, 312] width 111 height 22
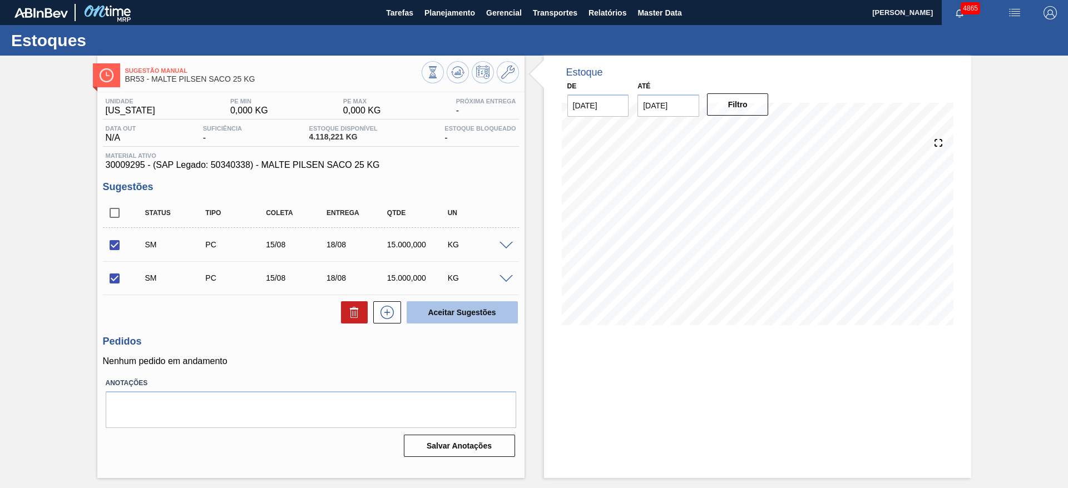
checkbox input "false"
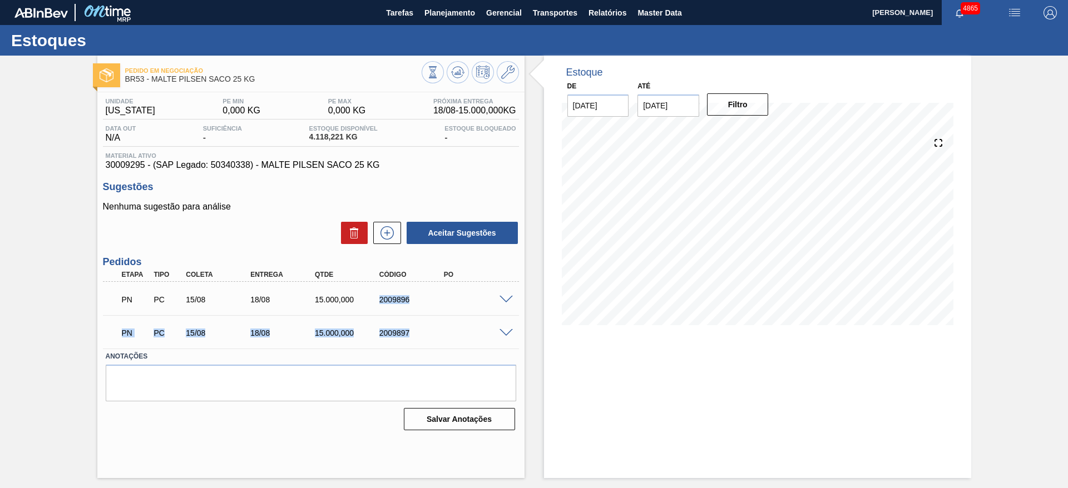
drag, startPoint x: 378, startPoint y: 292, endPoint x: 420, endPoint y: 331, distance: 57.8
click at [420, 331] on div "PN PC 15/08 18/08 15.000,000 2009896 Material 30009295 - MALTE PILSEN SACO 25 K…" at bounding box center [311, 315] width 416 height 67
click at [445, 23] on button "Planejamento" at bounding box center [450, 12] width 62 height 25
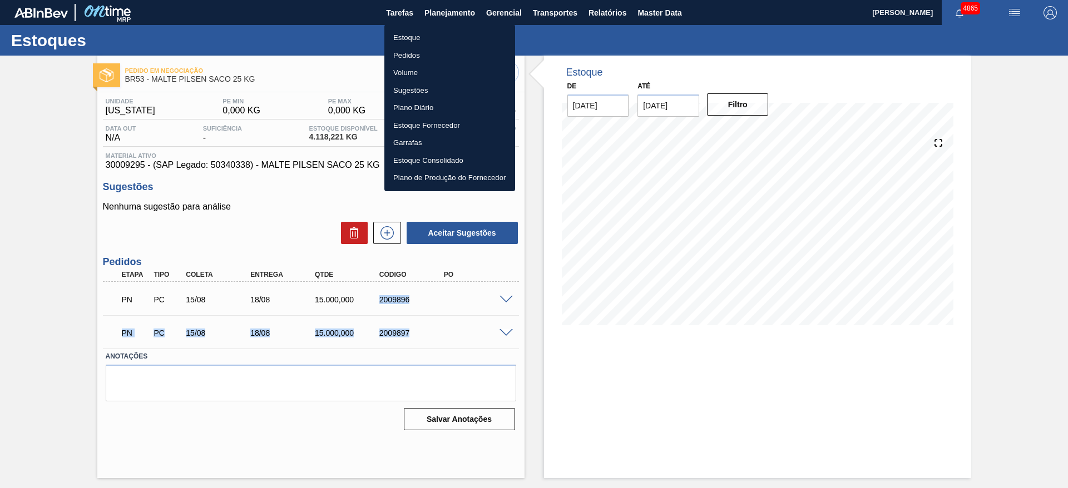
click at [442, 34] on li "Estoque" at bounding box center [449, 38] width 131 height 18
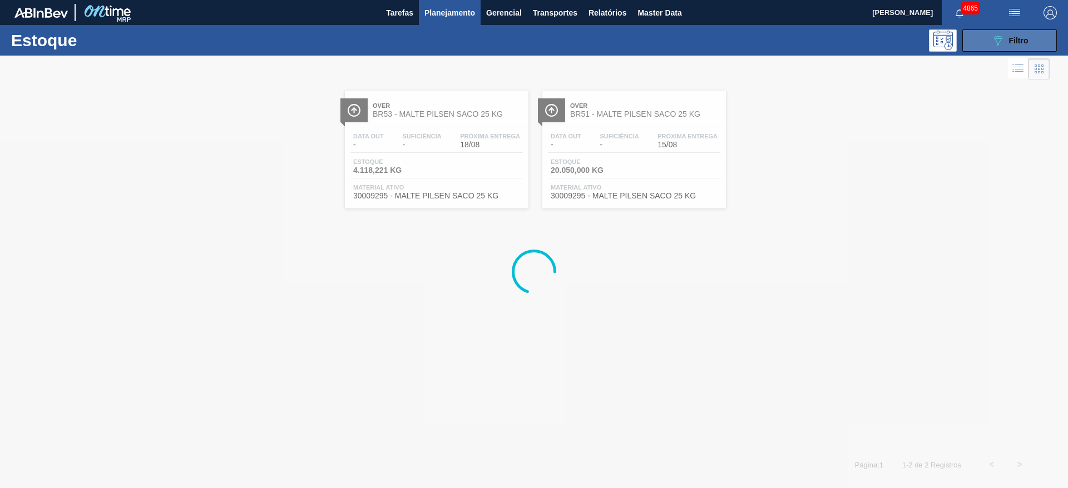
click at [981, 47] on button "089F7B8B-B2A5-4AFE-B5C0-19BA573D28AC Filtro" at bounding box center [1009, 40] width 95 height 22
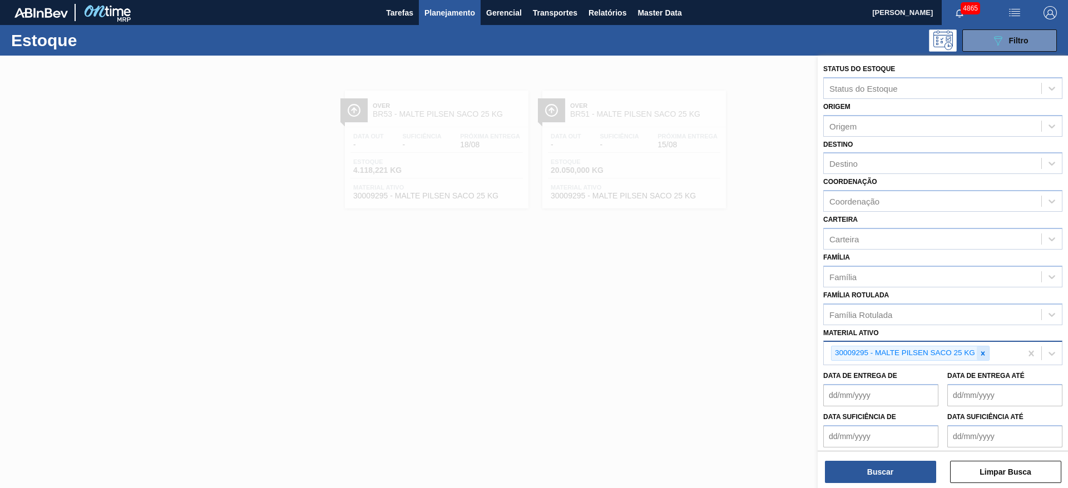
click at [986, 358] on div at bounding box center [982, 353] width 12 height 14
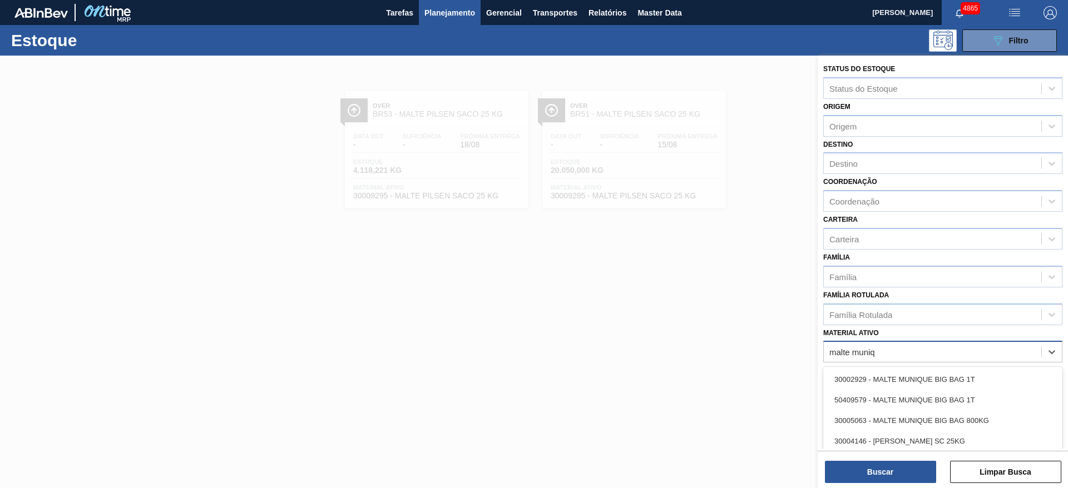
type ativo "[PERSON_NAME]"
click at [891, 419] on div "30005063 - MALTE MUNIQUE BIG BAG 800KG" at bounding box center [942, 420] width 239 height 21
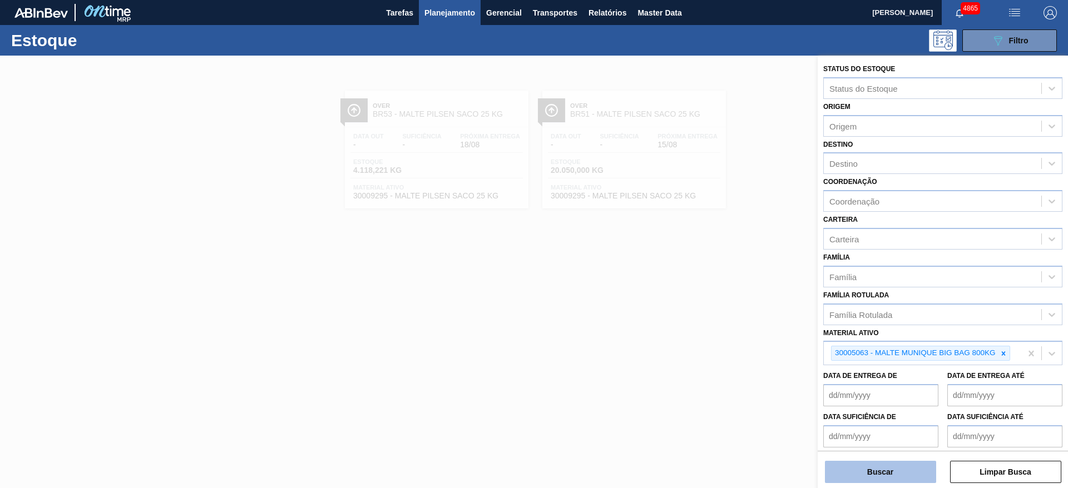
click at [894, 467] on button "Buscar" at bounding box center [880, 472] width 111 height 22
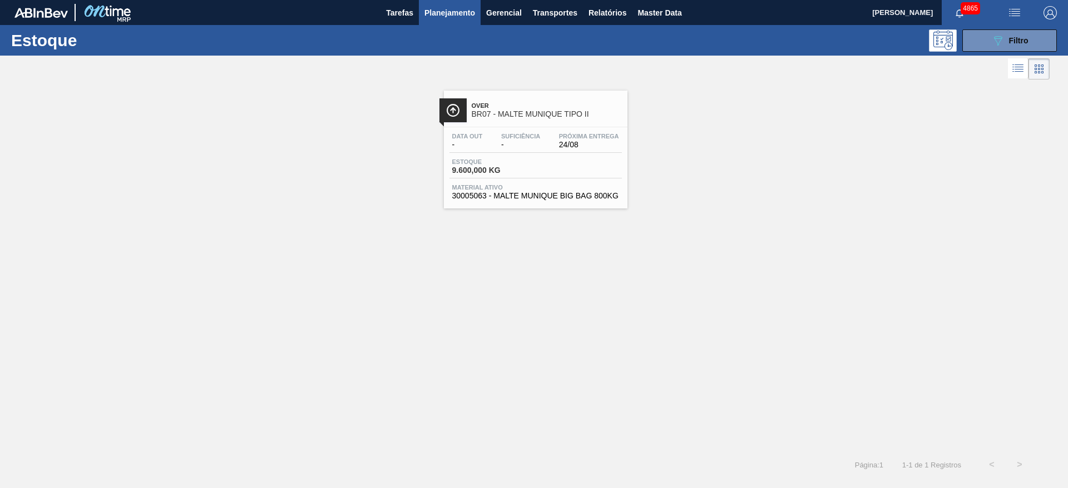
click at [529, 171] on div "Estoque 9.600,000 KG" at bounding box center [490, 166] width 83 height 16
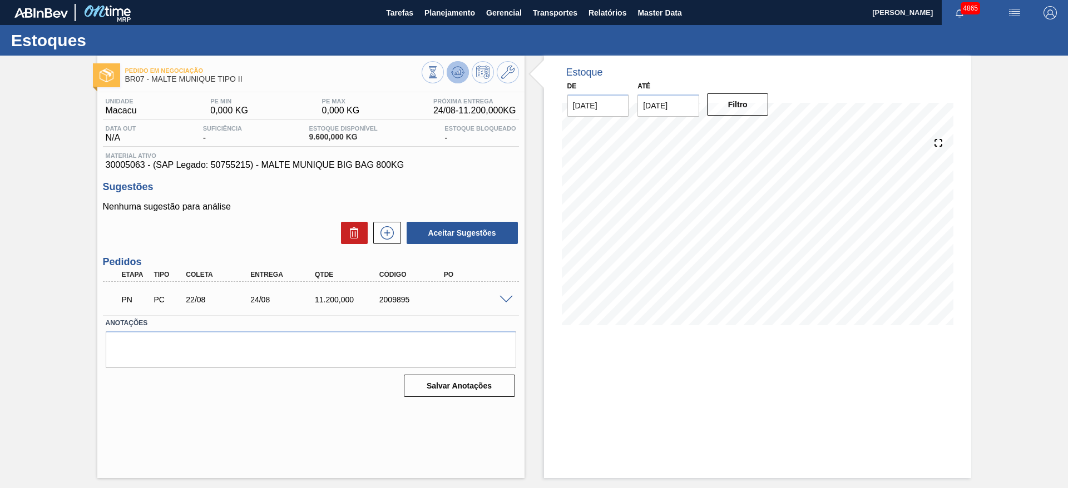
click at [439, 68] on icon at bounding box center [432, 72] width 12 height 12
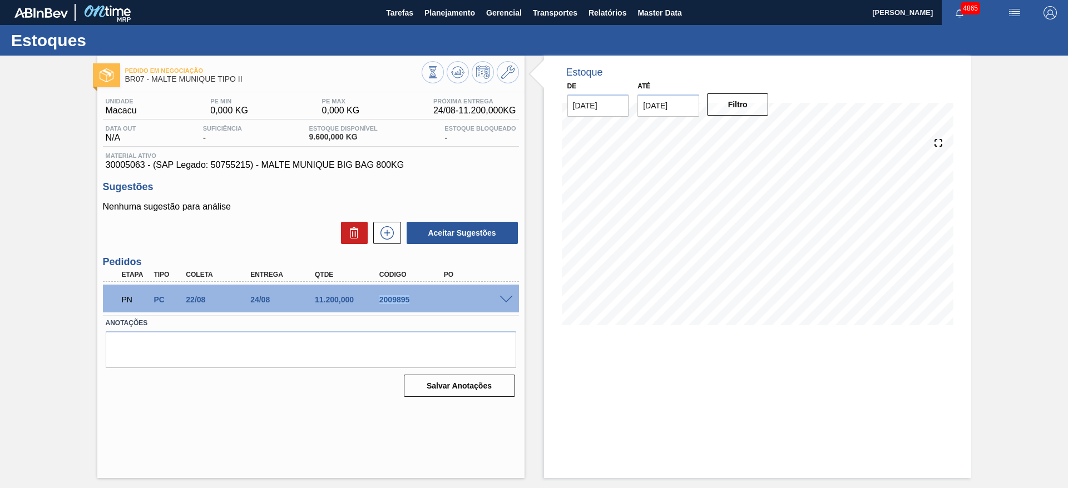
drag, startPoint x: 368, startPoint y: 293, endPoint x: 416, endPoint y: 301, distance: 49.1
click at [416, 301] on div "PN PC 22/08 24/08 11.200,000 2009895" at bounding box center [308, 298] width 386 height 22
copy div "2009895"
